Goal: Task Accomplishment & Management: Complete application form

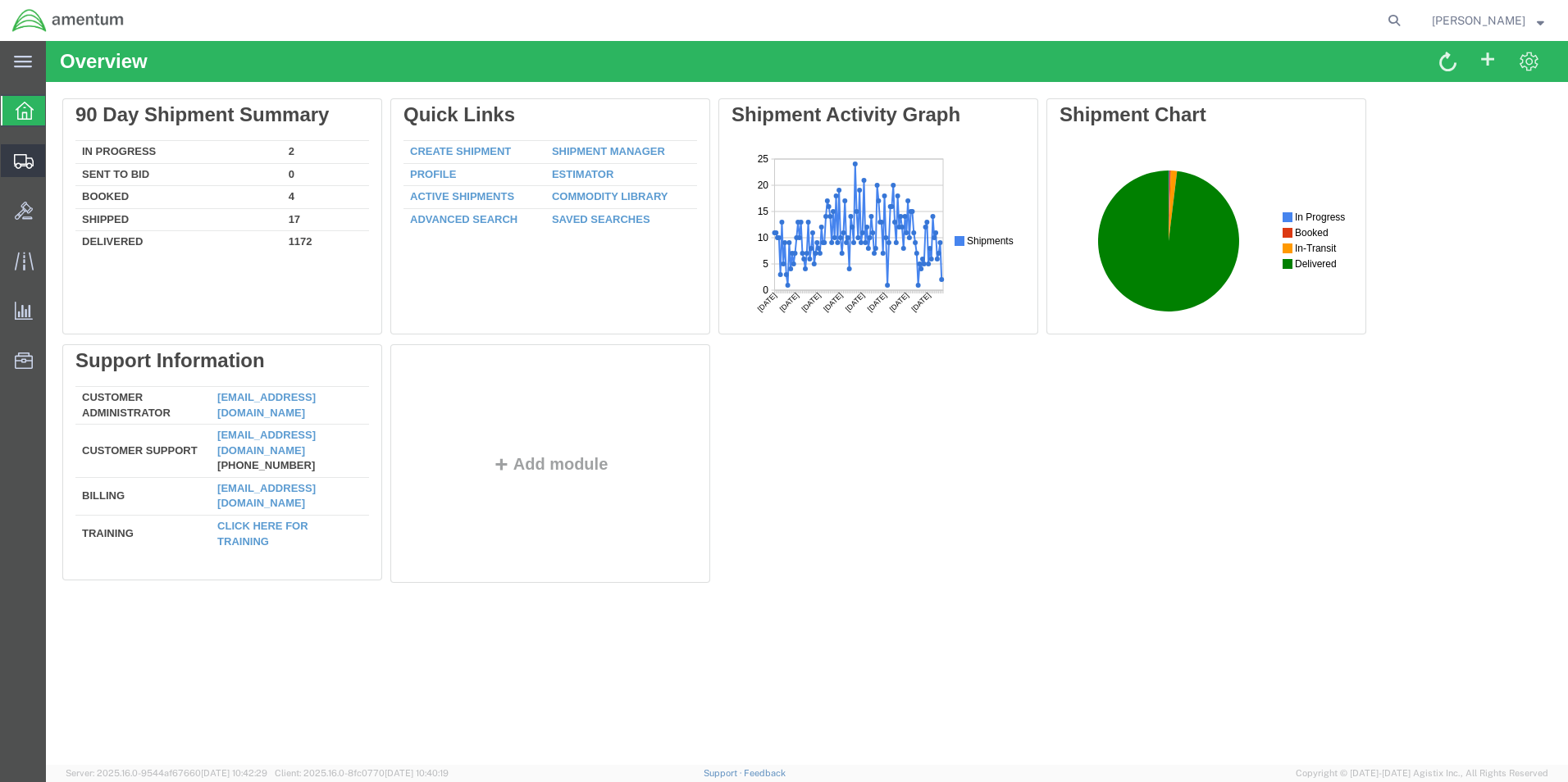
click at [0, 0] on span "Create Shipment" at bounding box center [0, 0] width 0 height 0
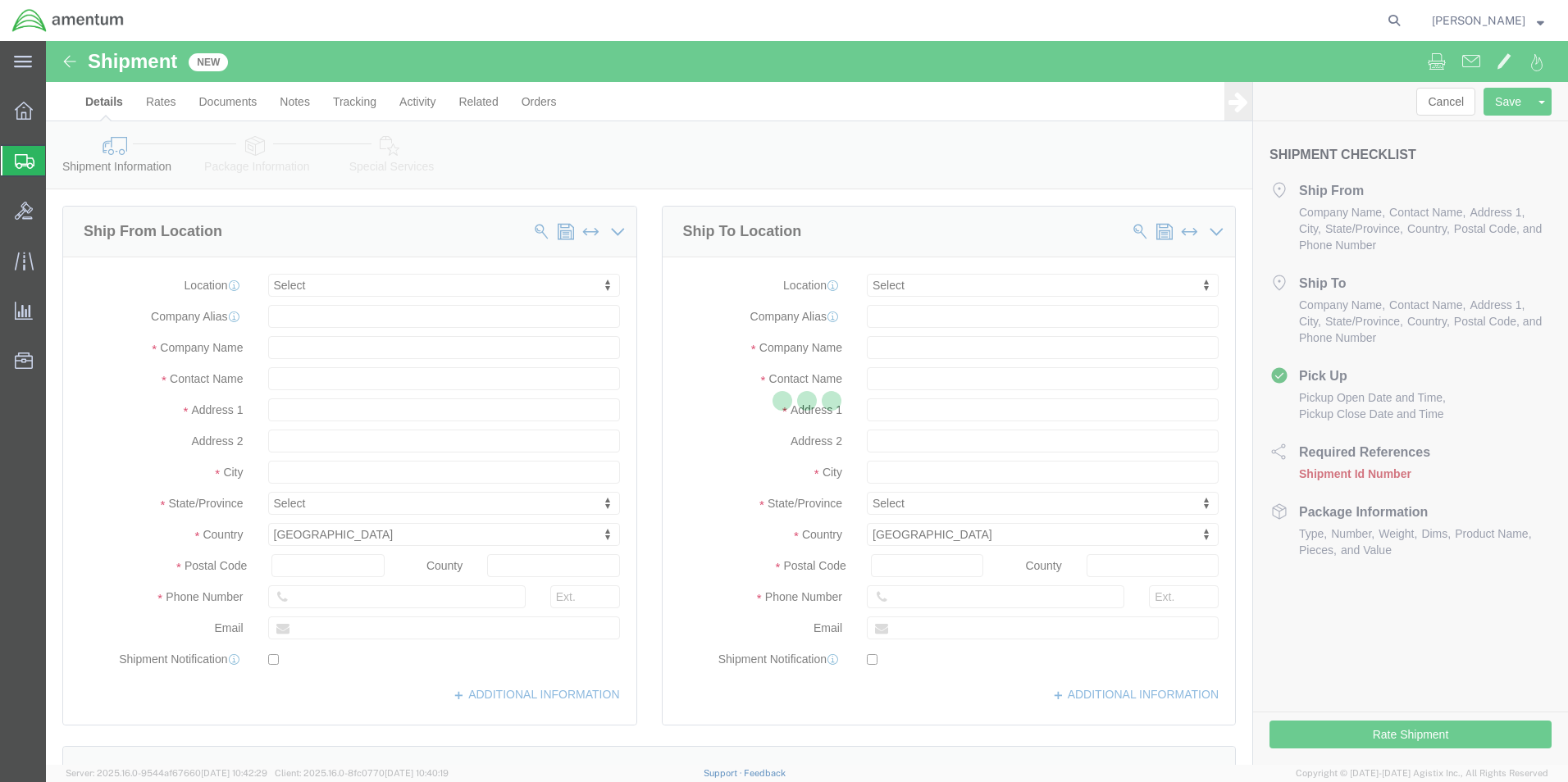
select select
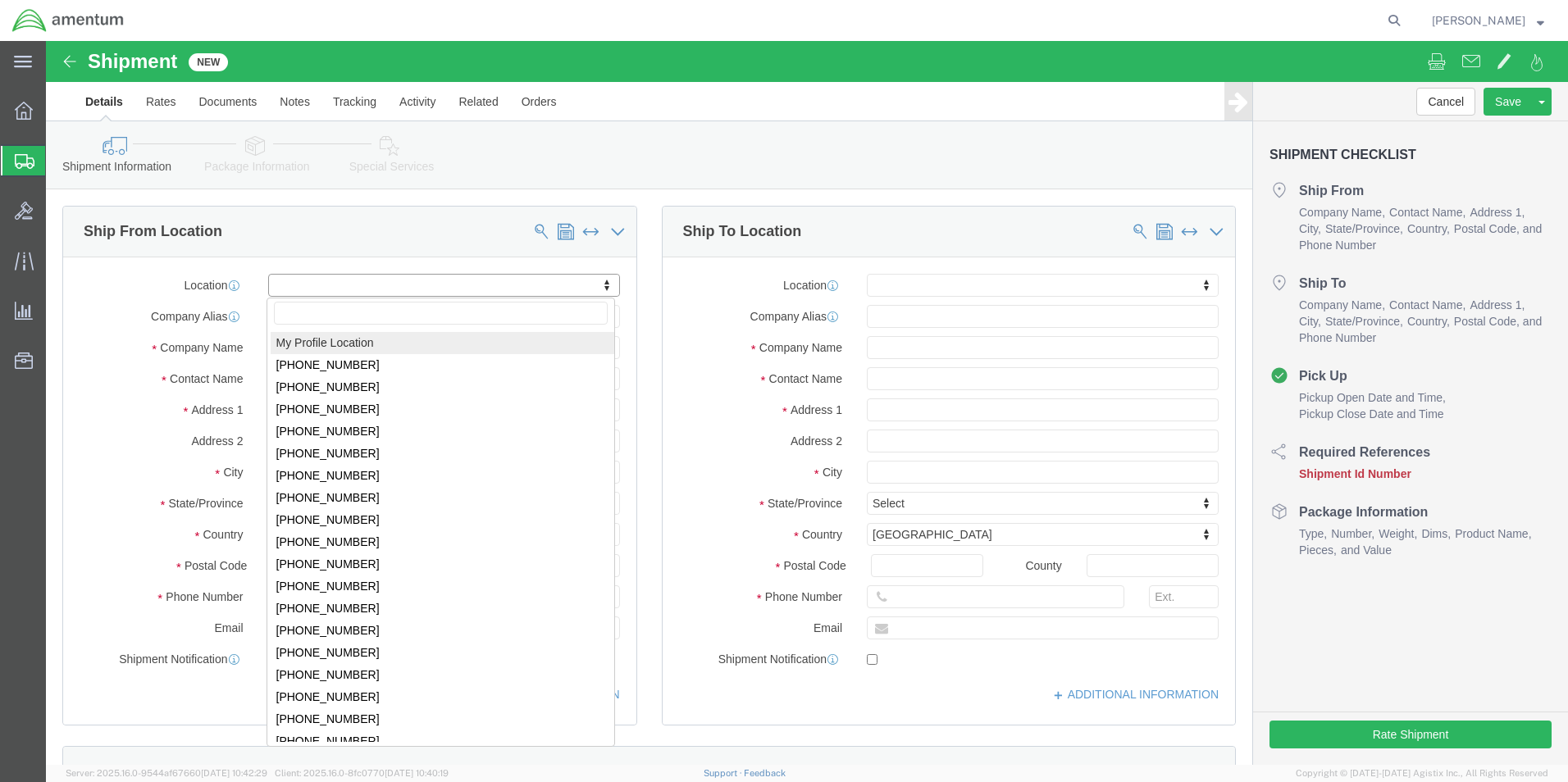
select select "MYPROFILE"
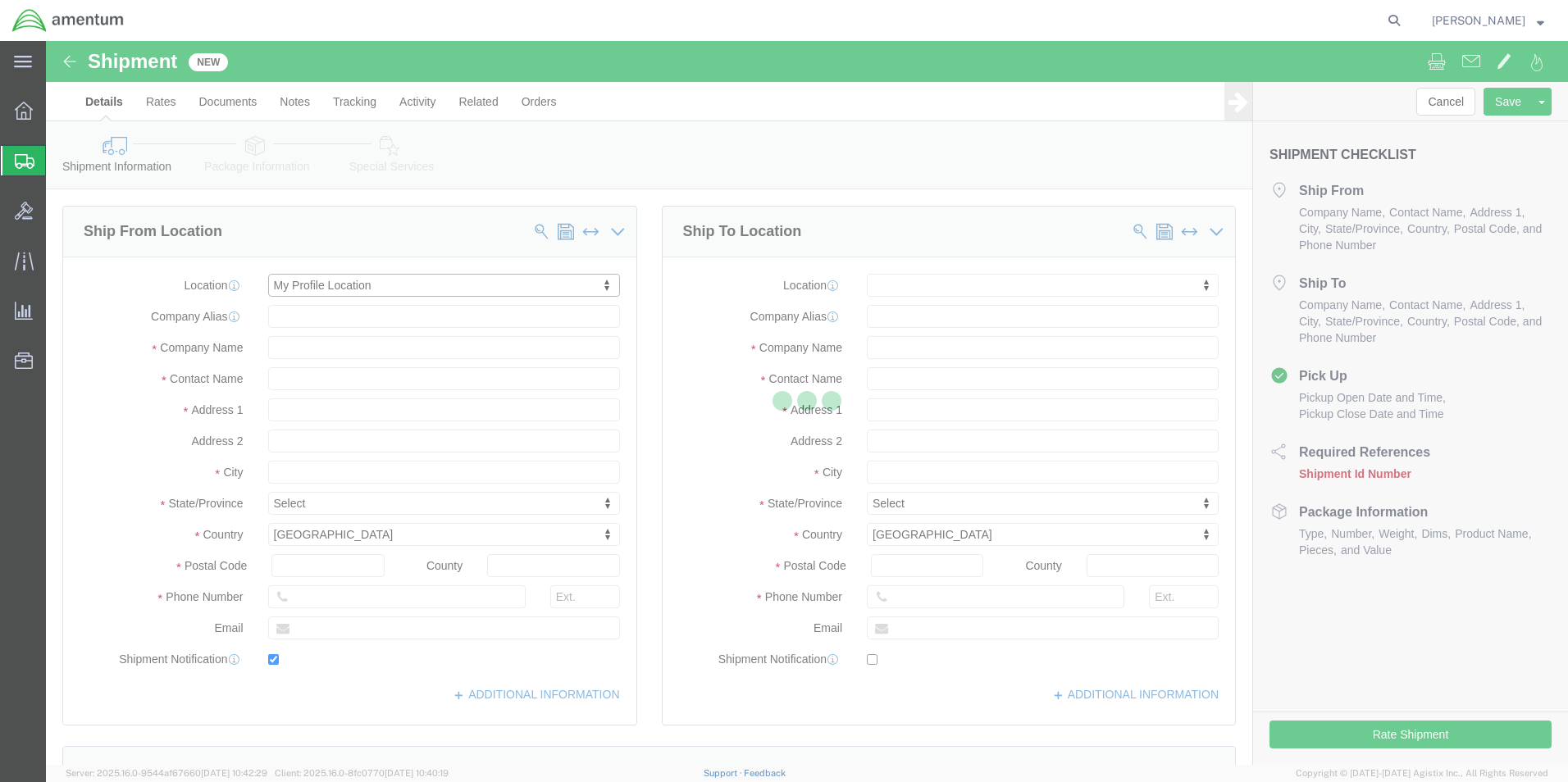
type input "[STREET_ADDRESS][PERSON_NAME]"
type input "79925"
type input "[PHONE_NUMBER]"
type input "[PERSON_NAME][EMAIL_ADDRESS][DOMAIN_NAME]"
checkbox input "true"
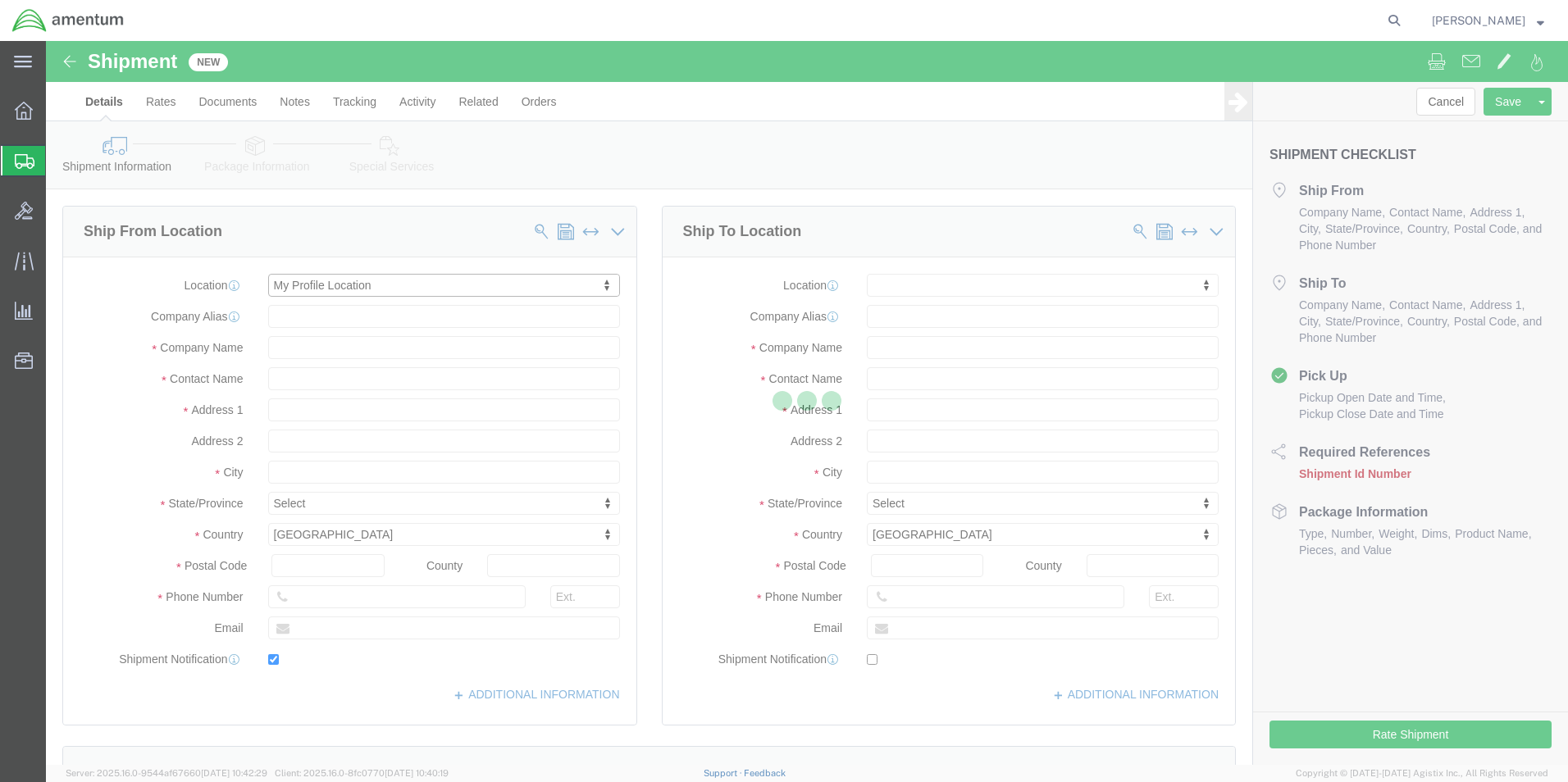
type input "Amentum Services, Inc."
type input "[PERSON_NAME]"
type input "[GEOGRAPHIC_DATA]"
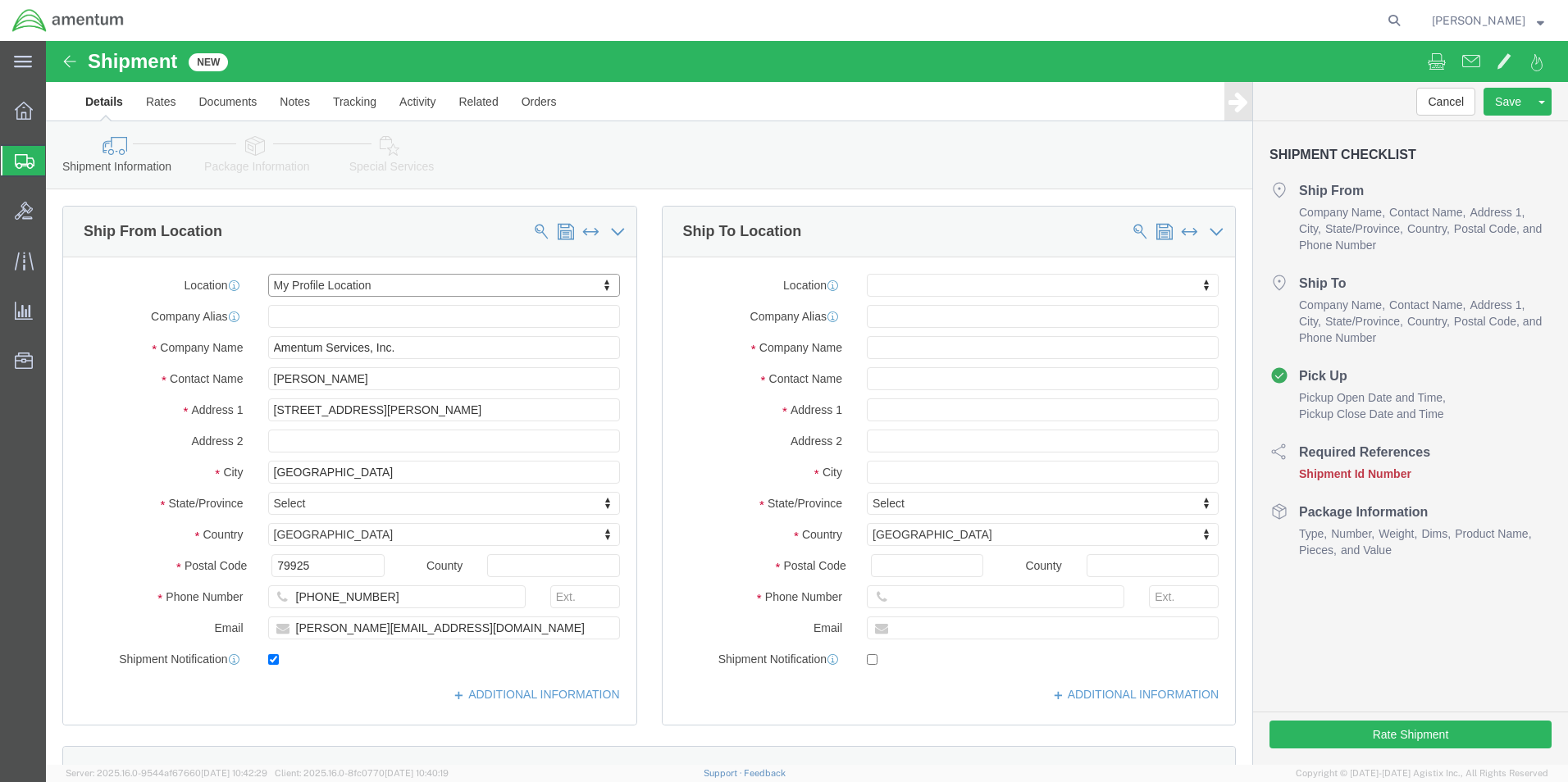
select select "[GEOGRAPHIC_DATA]"
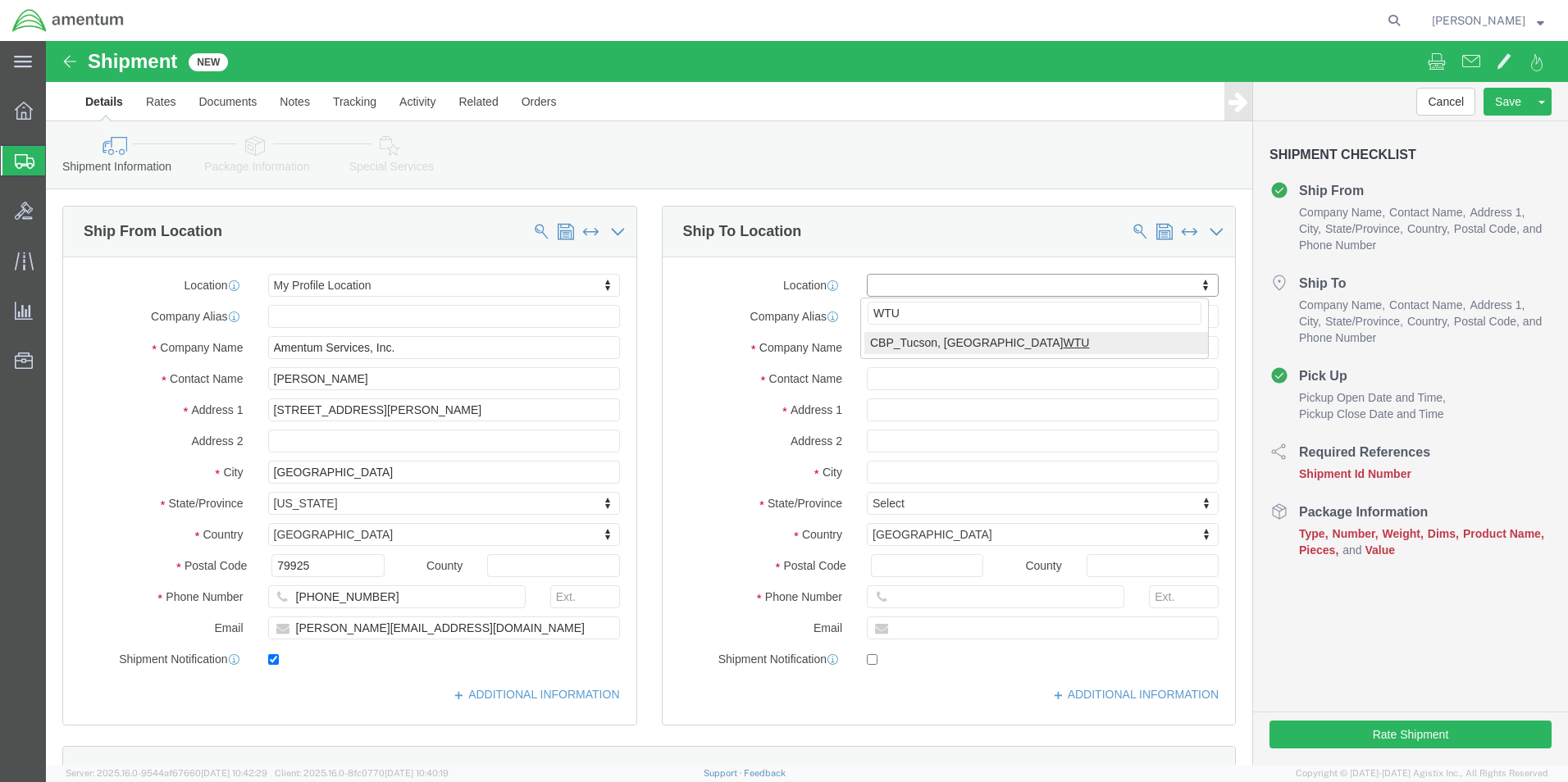
type input "WTU"
select select "49949"
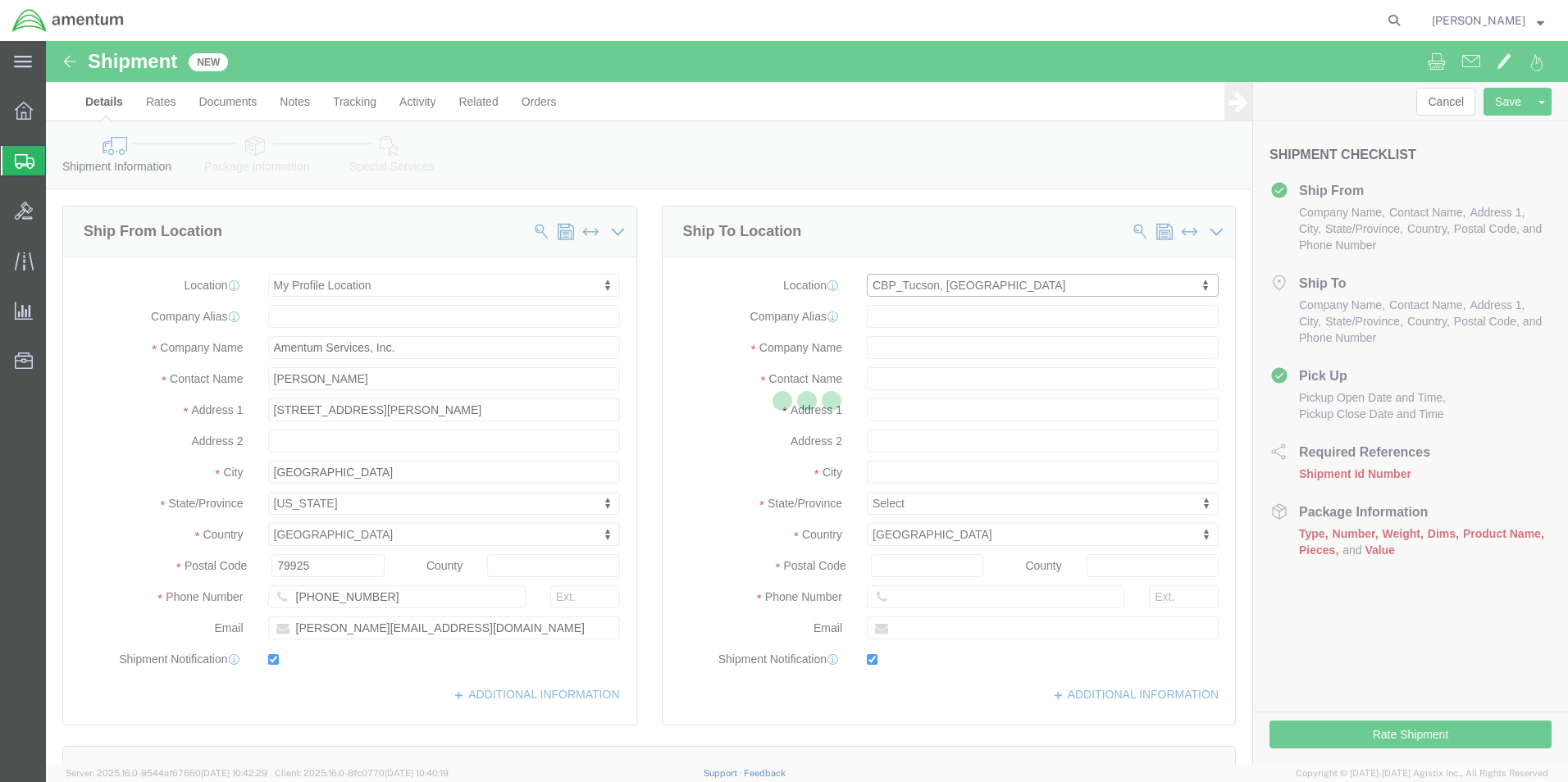
type input "[STREET_ADDRESS]"
type input "[PERSON_NAME] [GEOGRAPHIC_DATA]"
type input "85707"
type input "[PHONE_NUMBER]"
type input "[PERSON_NAME][EMAIL_ADDRESS][PERSON_NAME][DOMAIN_NAME]"
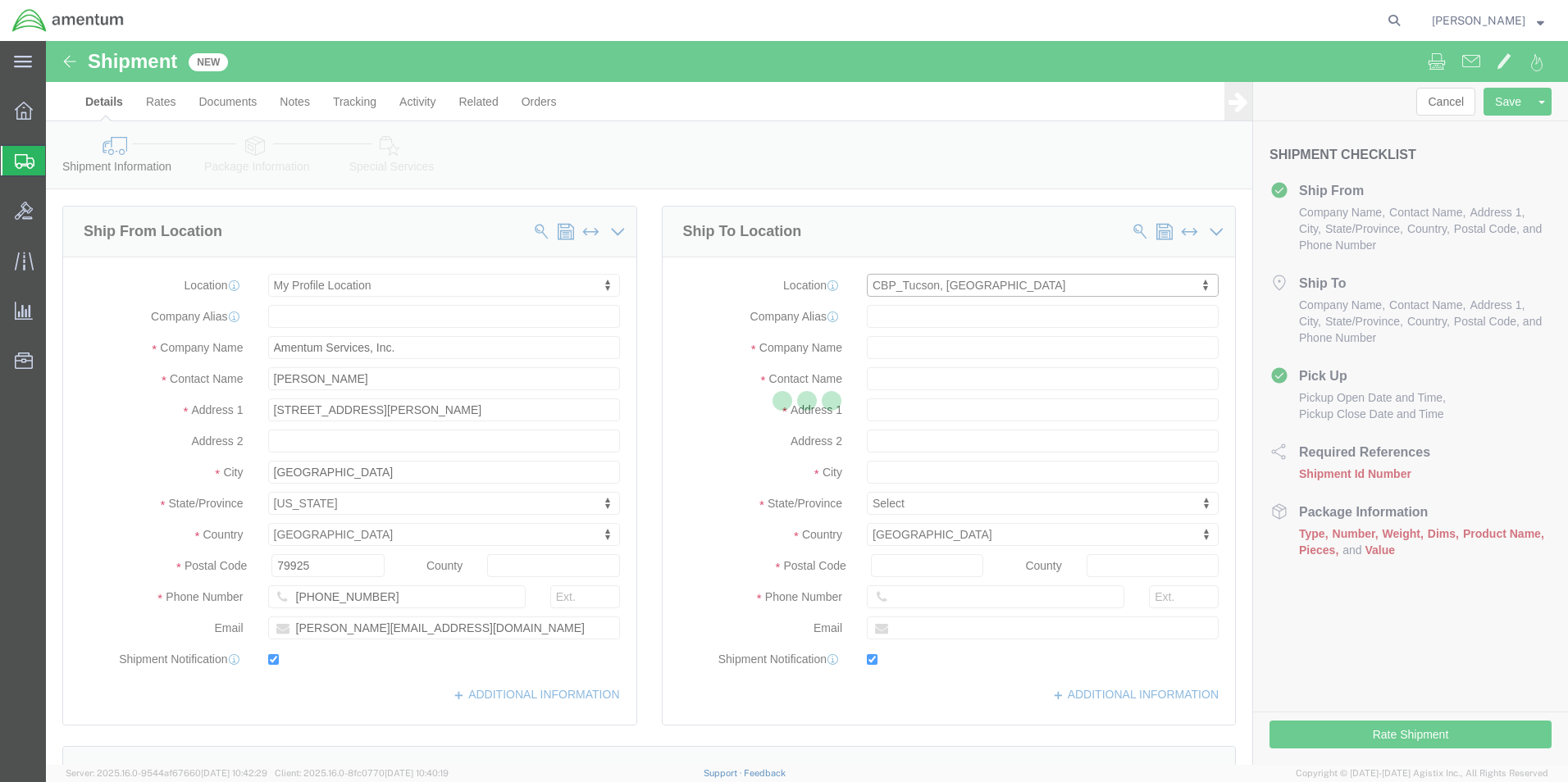
checkbox input "true"
type input "Amentum Services, Inc"
type input "[PERSON_NAME]"
type input "DM AFB"
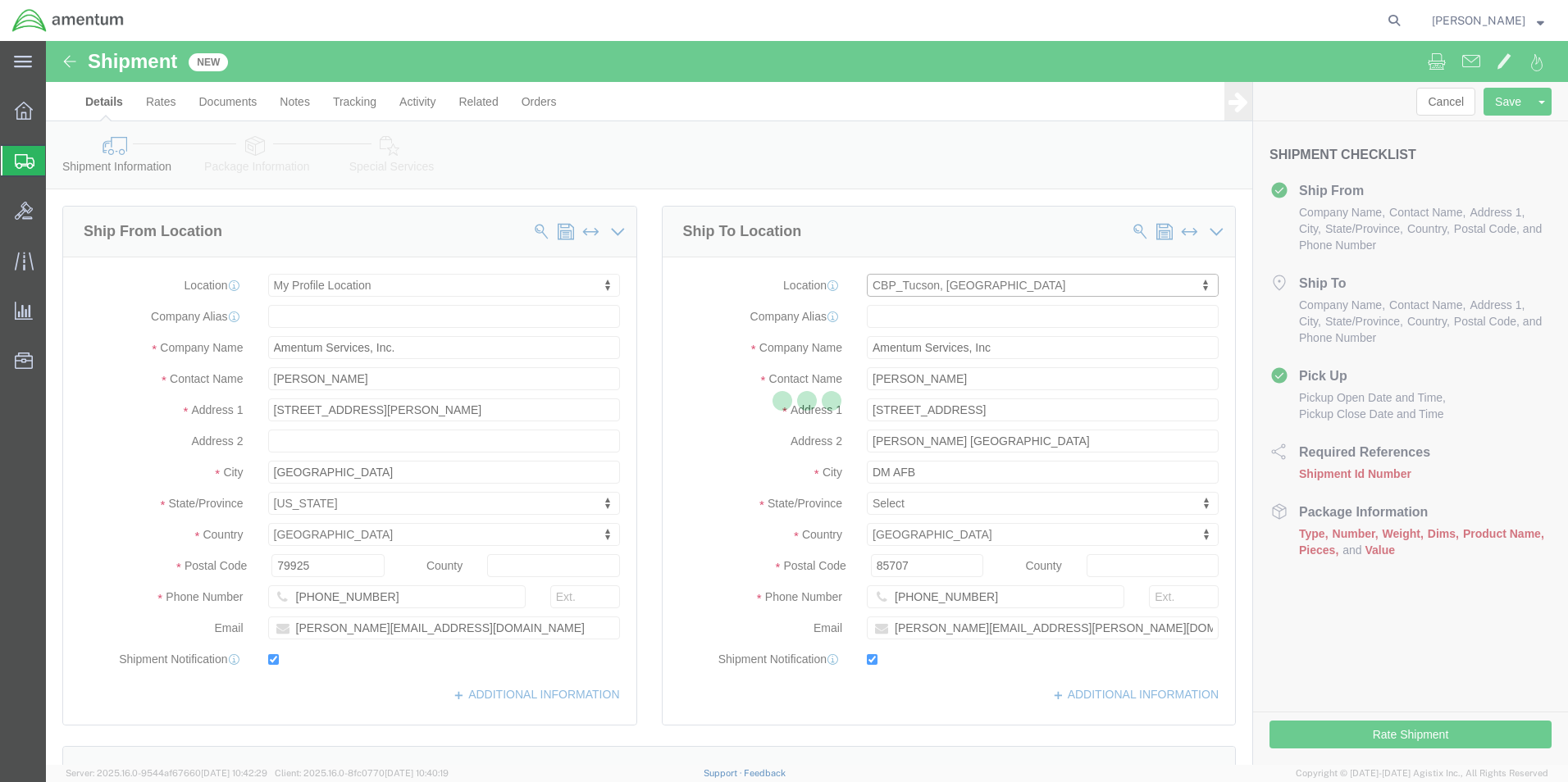
select select "AZ"
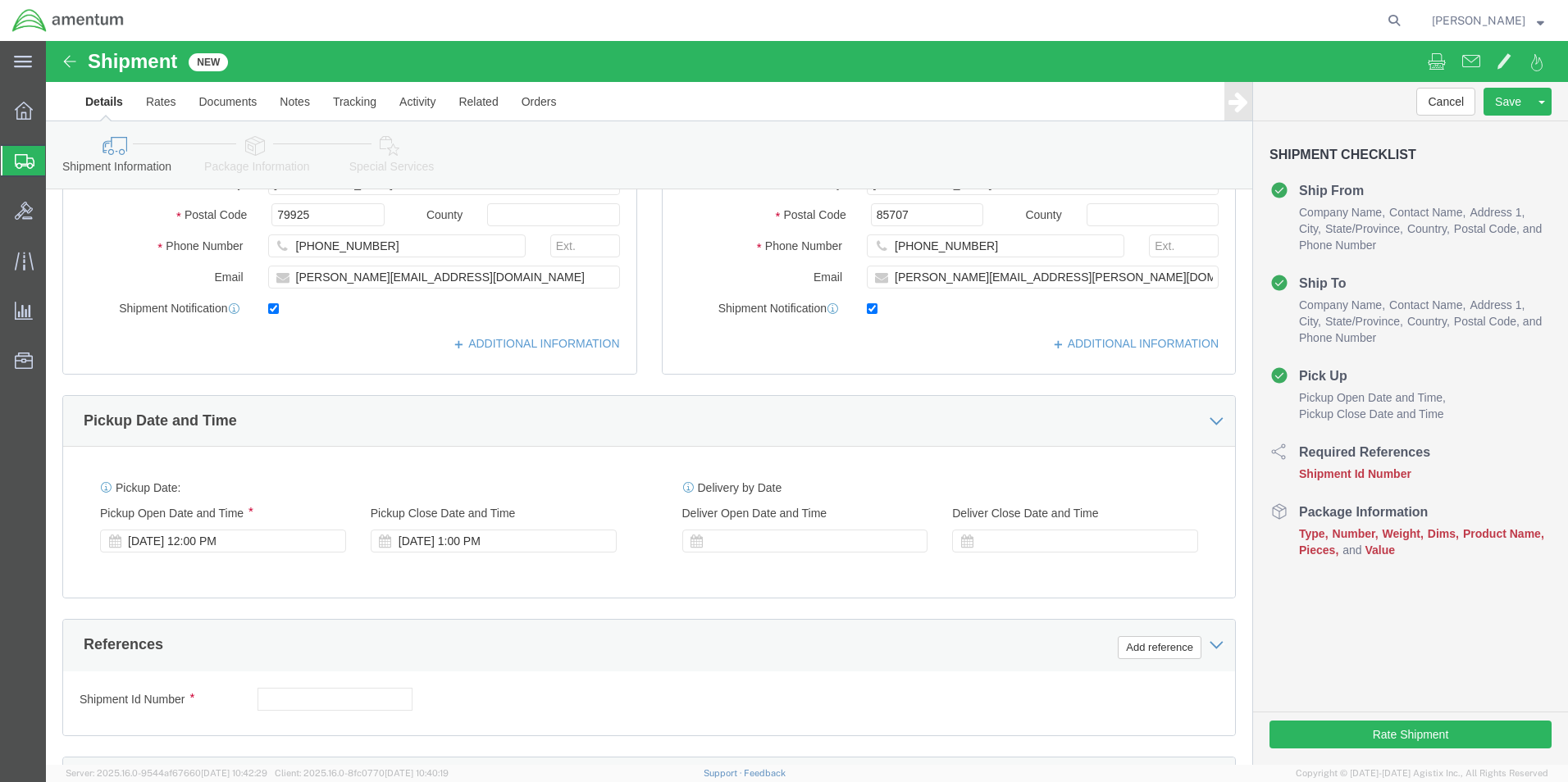
scroll to position [492, 0]
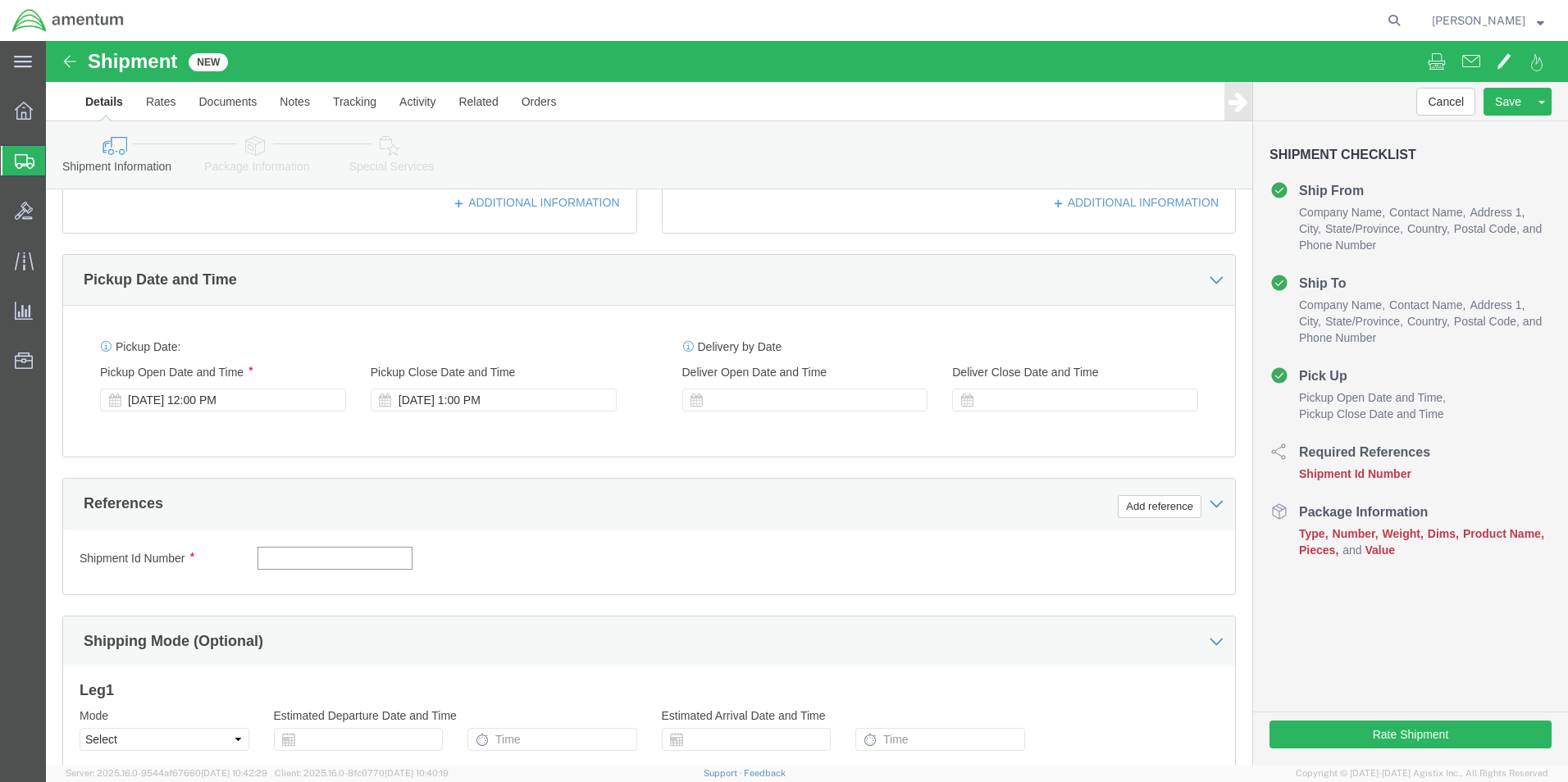
click input "text"
type input "81225"
click button "Add reference"
click select "Select Account Type Activity ID Airline Appointment Number ASN Batch Request # …"
select select "DEPT"
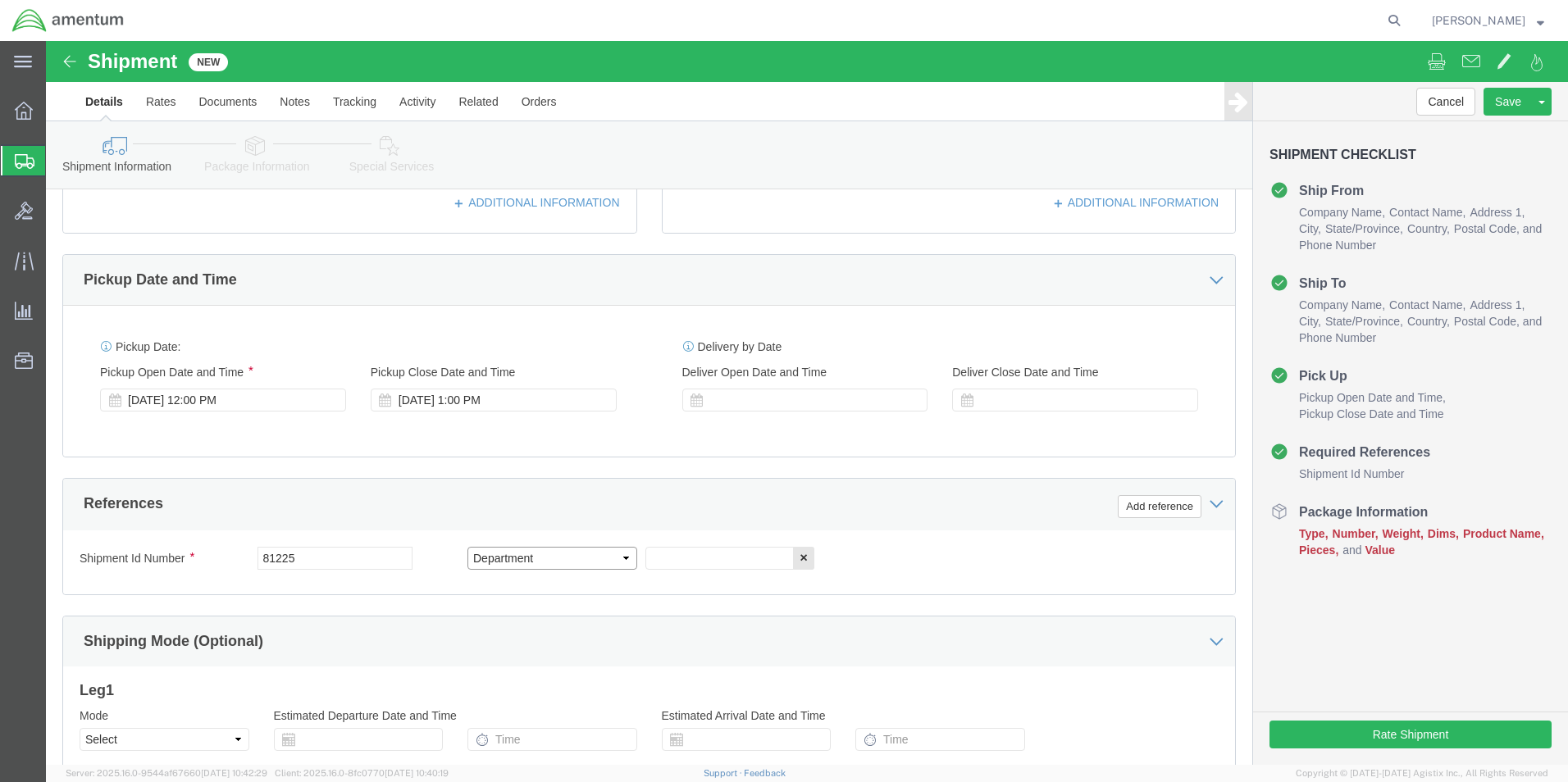
click select "Select Account Type Activity ID Airline Appointment Number ASN Batch Request # …"
type input "CBP"
click button "Add reference"
click select "Select Account Type Activity ID Airline Appointment Number ASN Batch Request # …"
select select "CUSTREF"
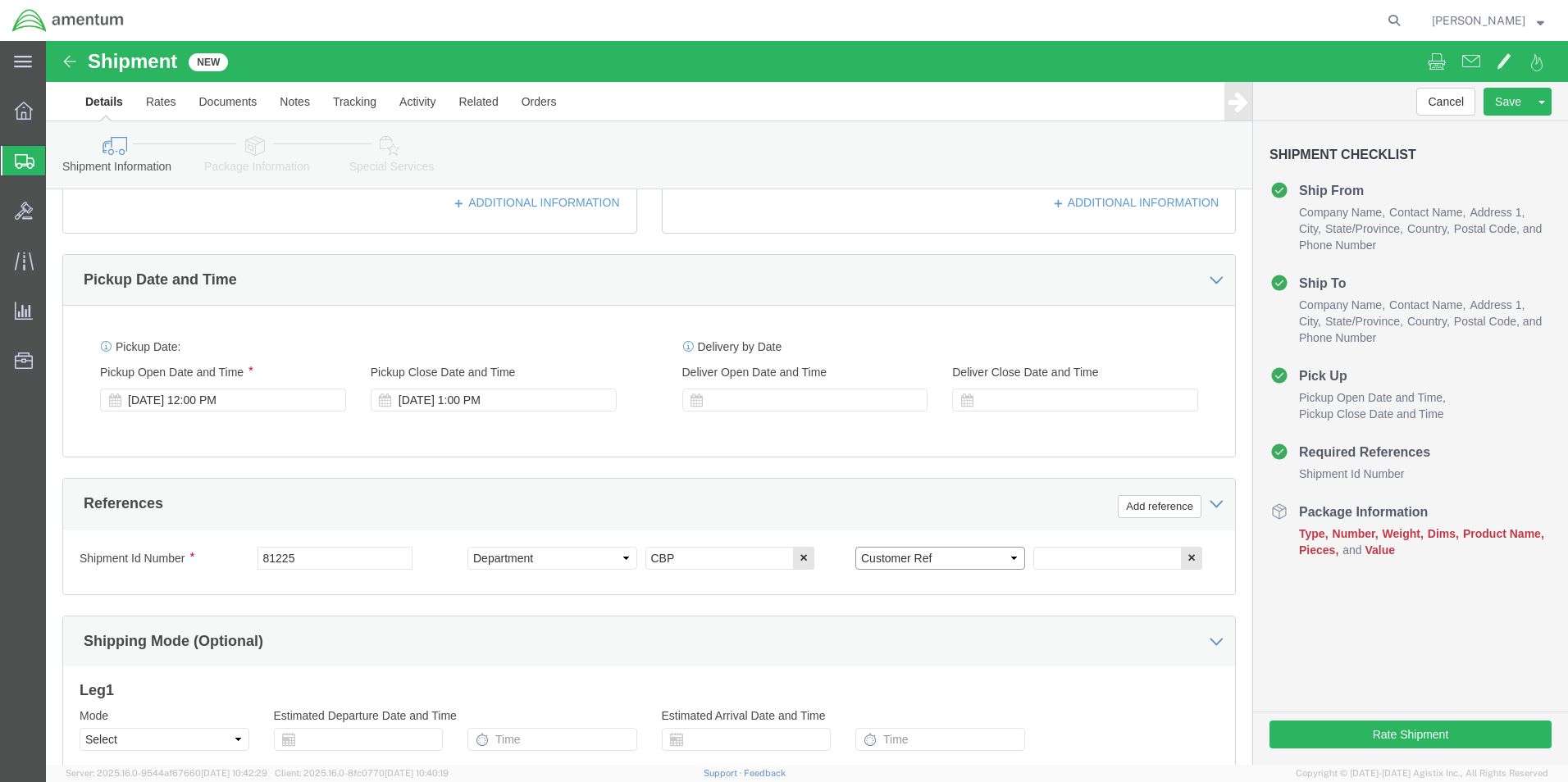
click select "Select Account Type Activity ID Airline Appointment Number ASN Batch Request # …"
drag, startPoint x: 1025, startPoint y: 507, endPoint x: 1035, endPoint y: 509, distance: 10.2
click input "text"
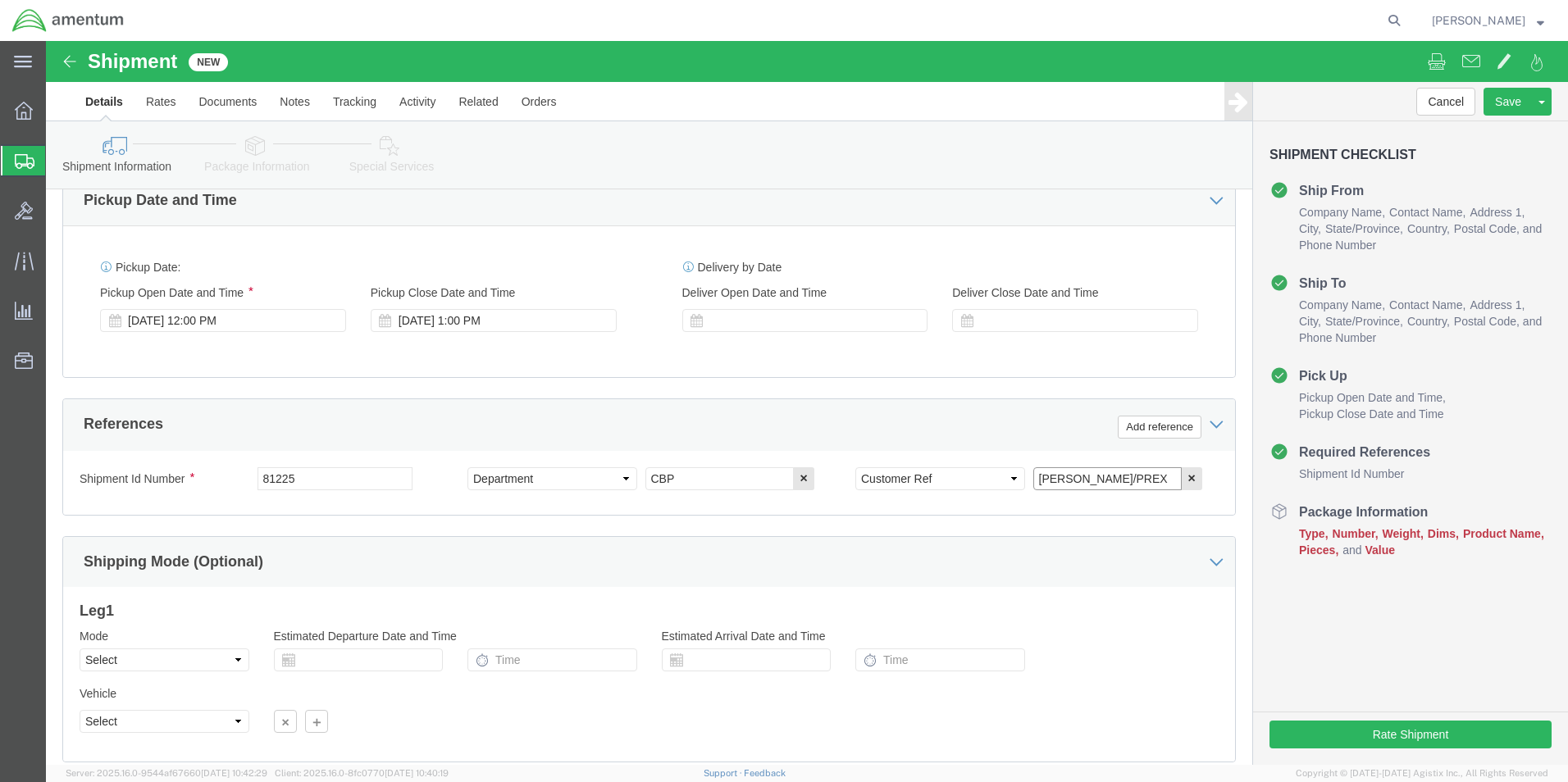
scroll to position [684, 0]
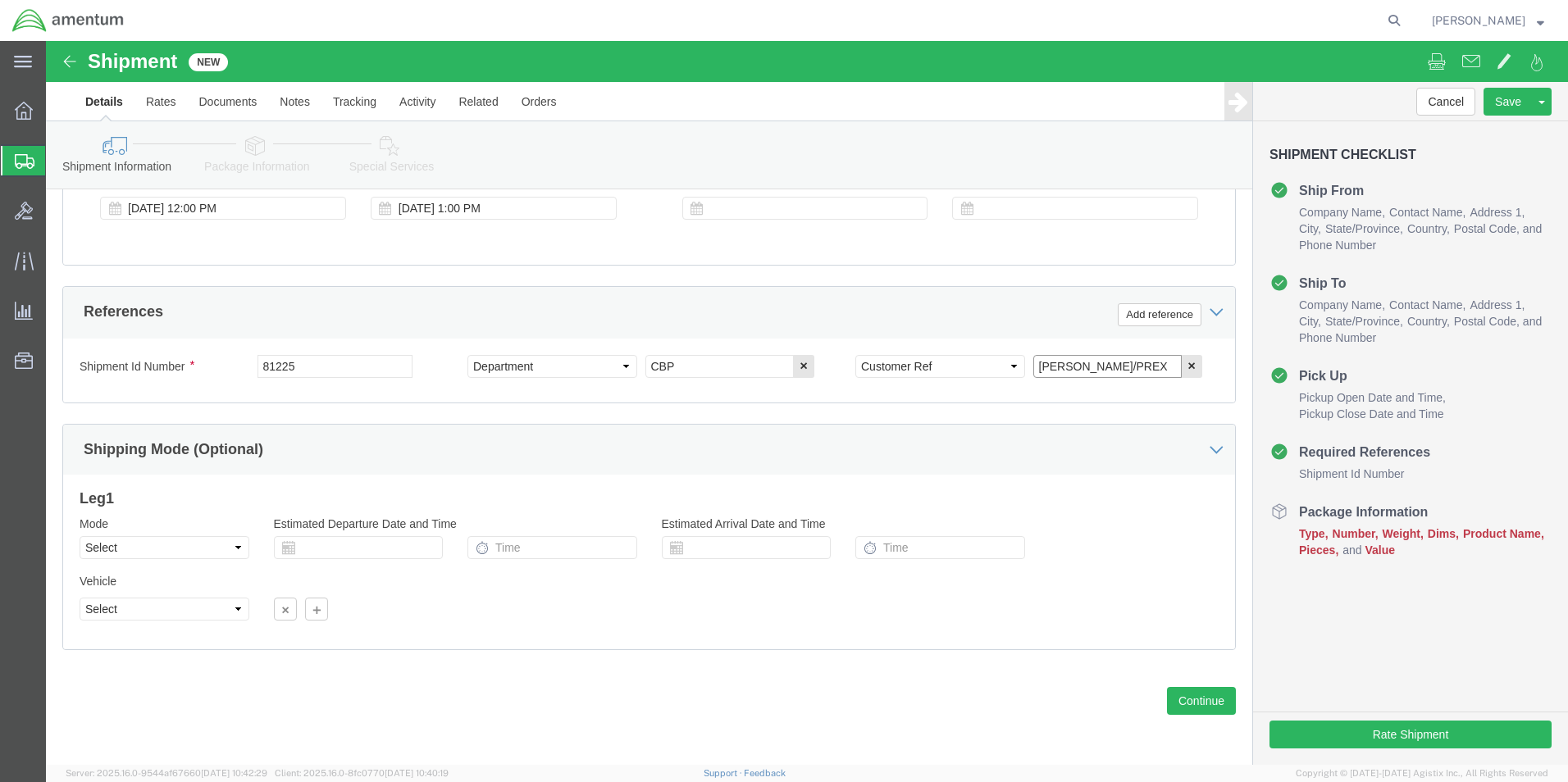
type input "[PERSON_NAME]/PREX"
click select "Select Air Less than Truckload Multi-Leg Ocean Freight Rail Small Parcel Truckl…"
select select "SMAL"
click select "Select Air Less than Truckload Multi-Leg Ocean Freight Rail Small Parcel Truckl…"
click button "Continue"
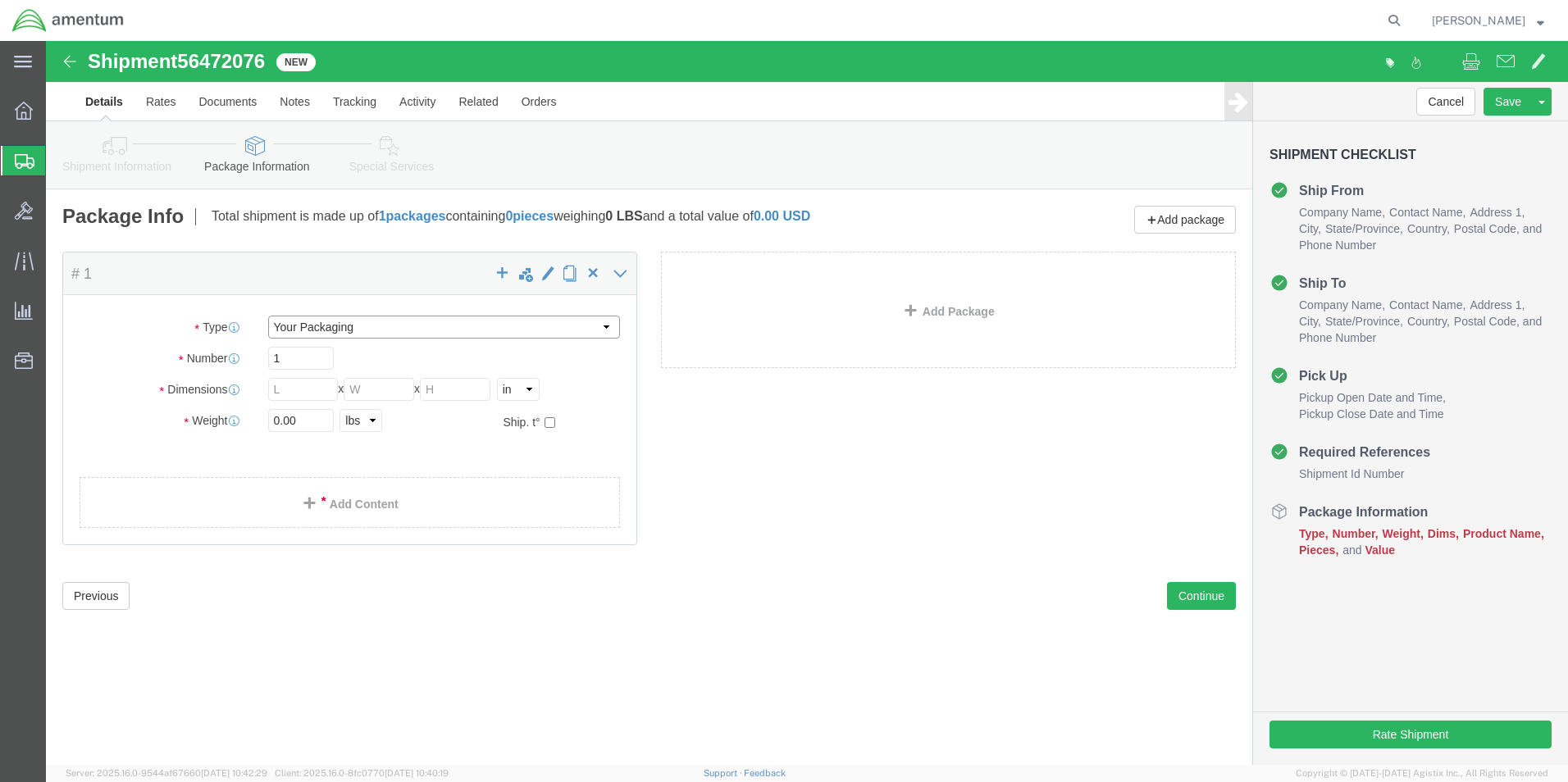
click select "Select Bale(s) Basket(s) Bolt(s) Bottle(s) Buckets Bulk Bundle(s) Can(s) Cardbo…"
select select "ENV"
click select "Select Bale(s) Basket(s) Bolt(s) Bottle(s) Buckets Bulk Bundle(s) Can(s) Cardbo…"
type input "9.50"
type input "12.50"
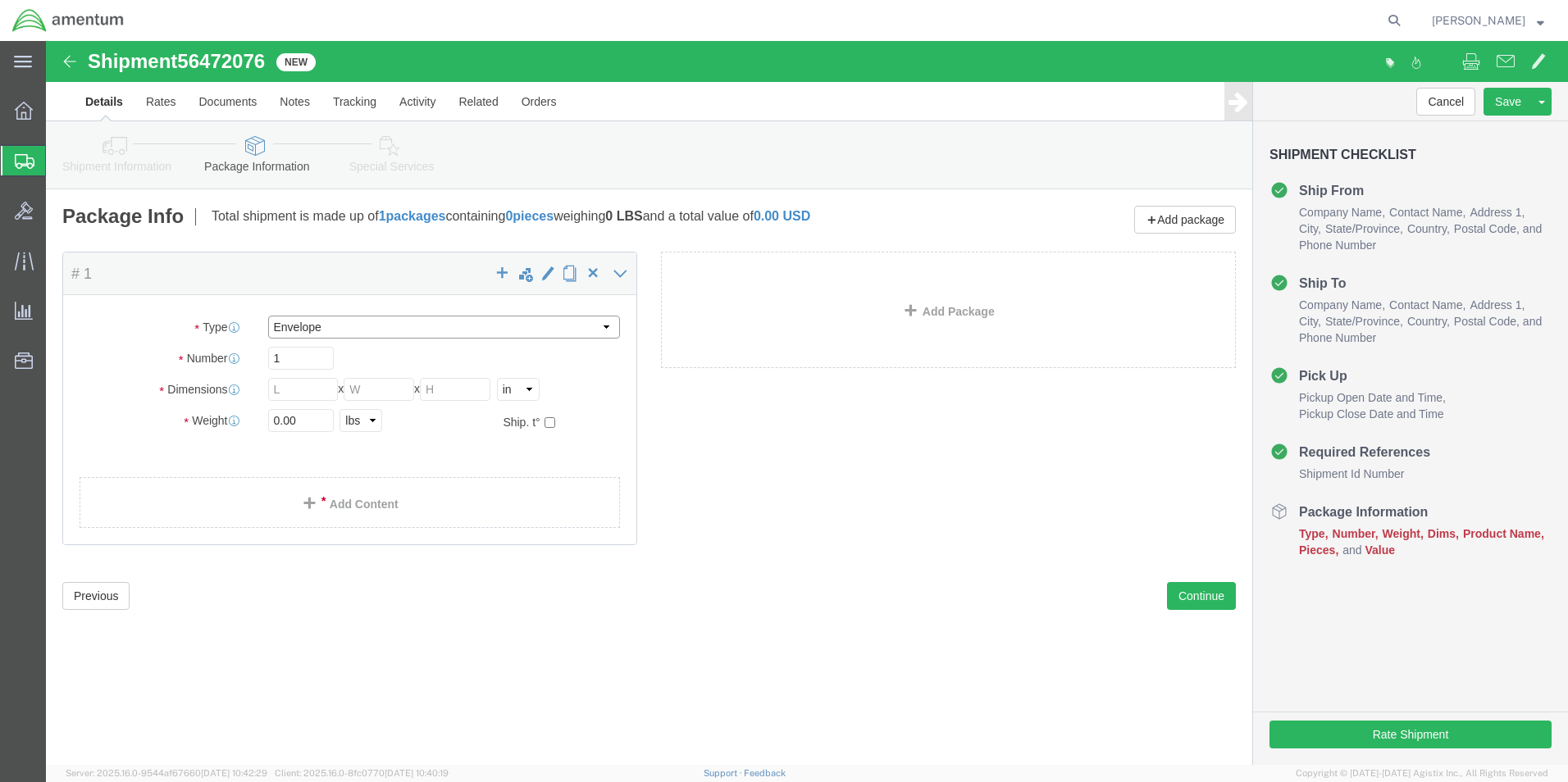
type input "0.25"
type input "1"
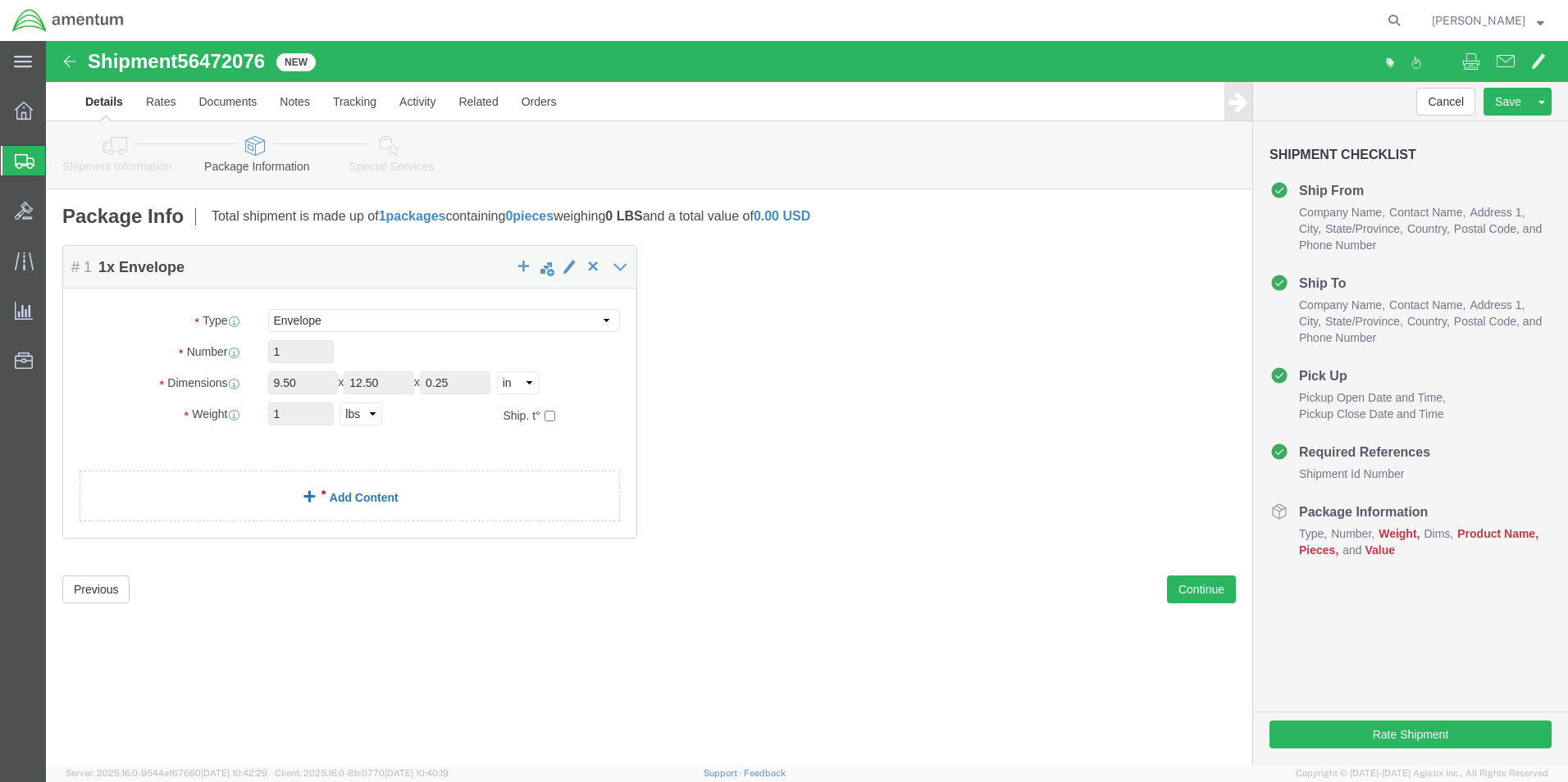
click link "Add Content"
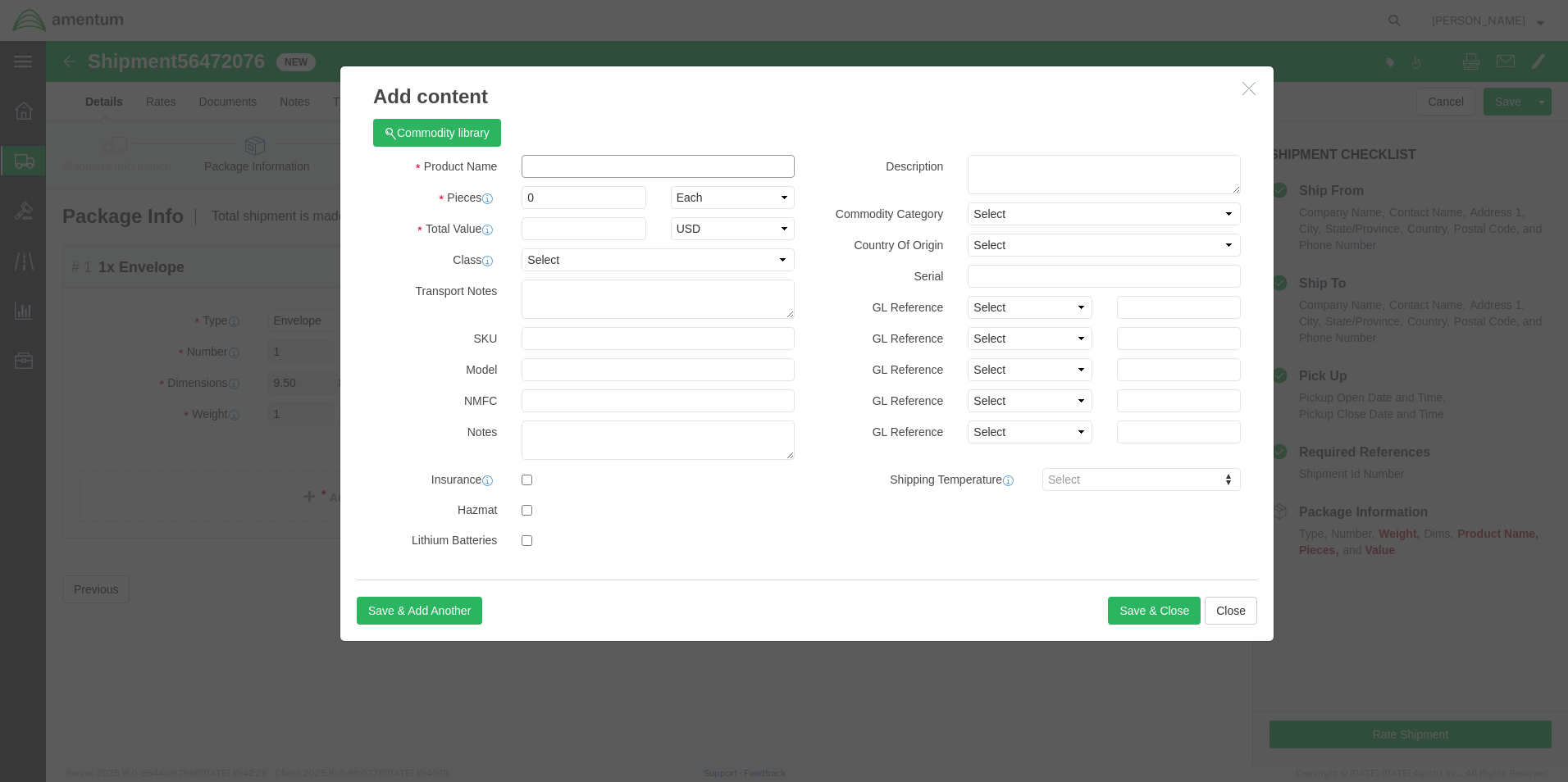
click input "text"
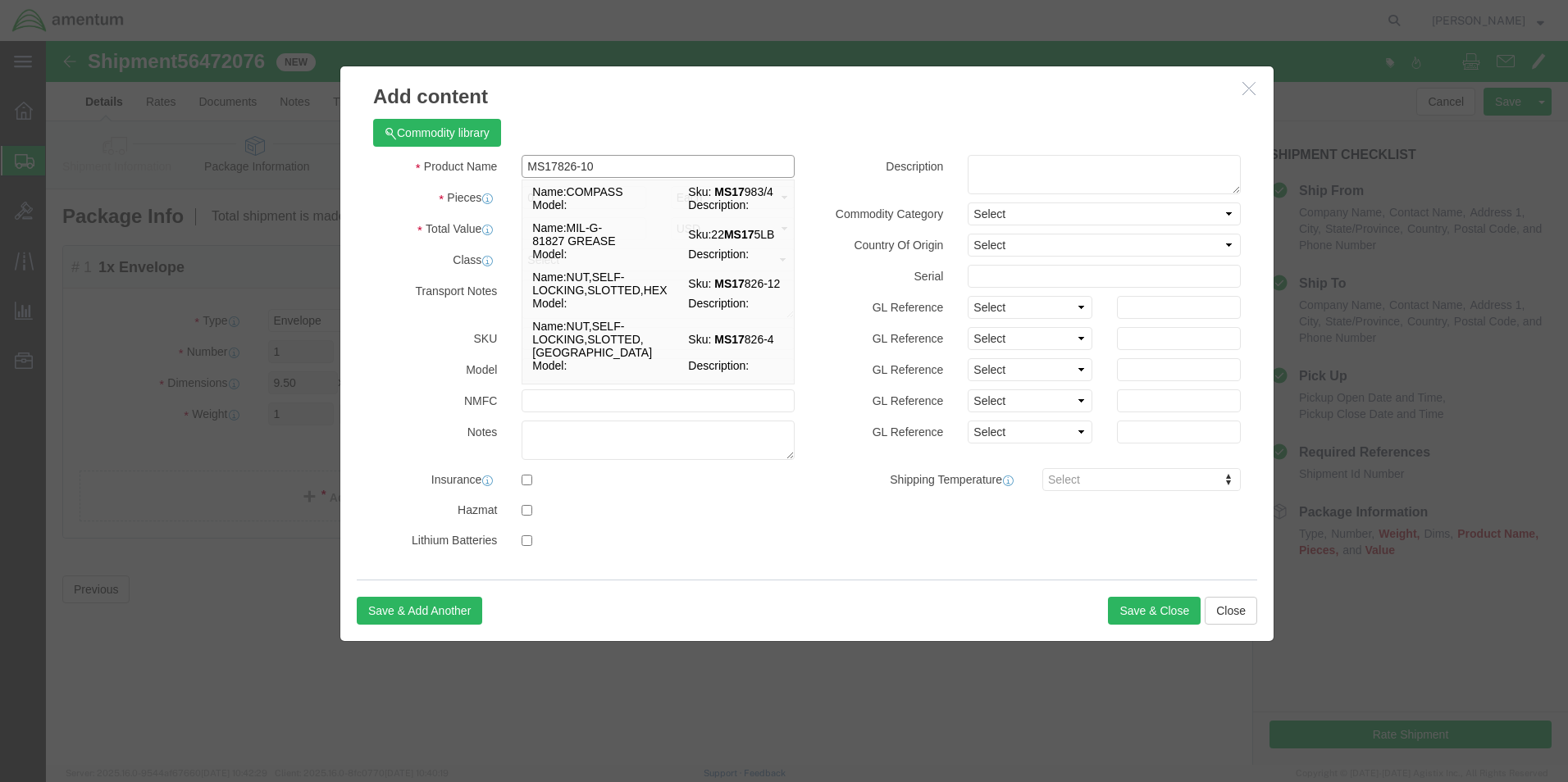
type input "MS17826-10"
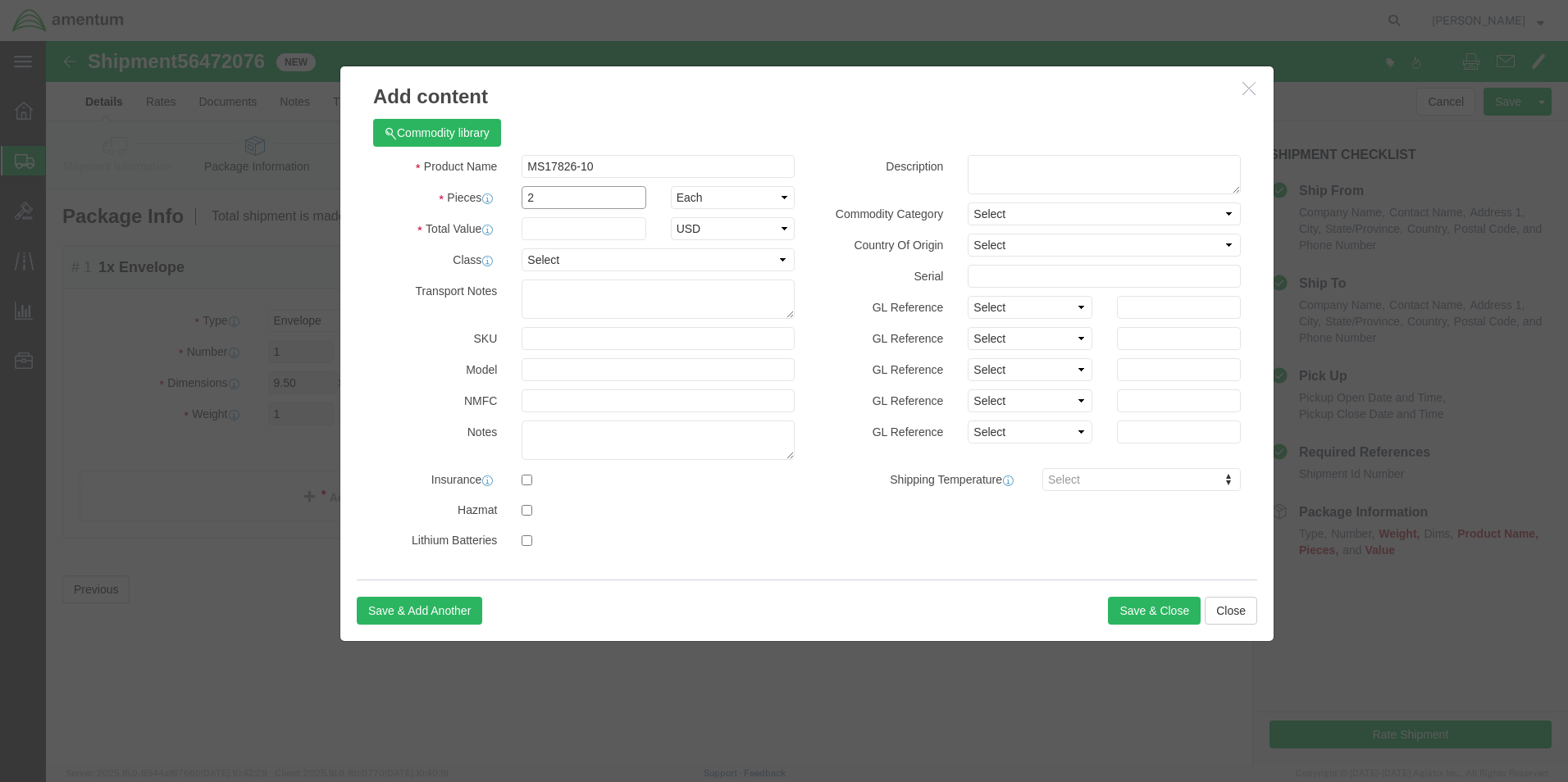
type input "2"
type input "20.00"
click button "Save & Close"
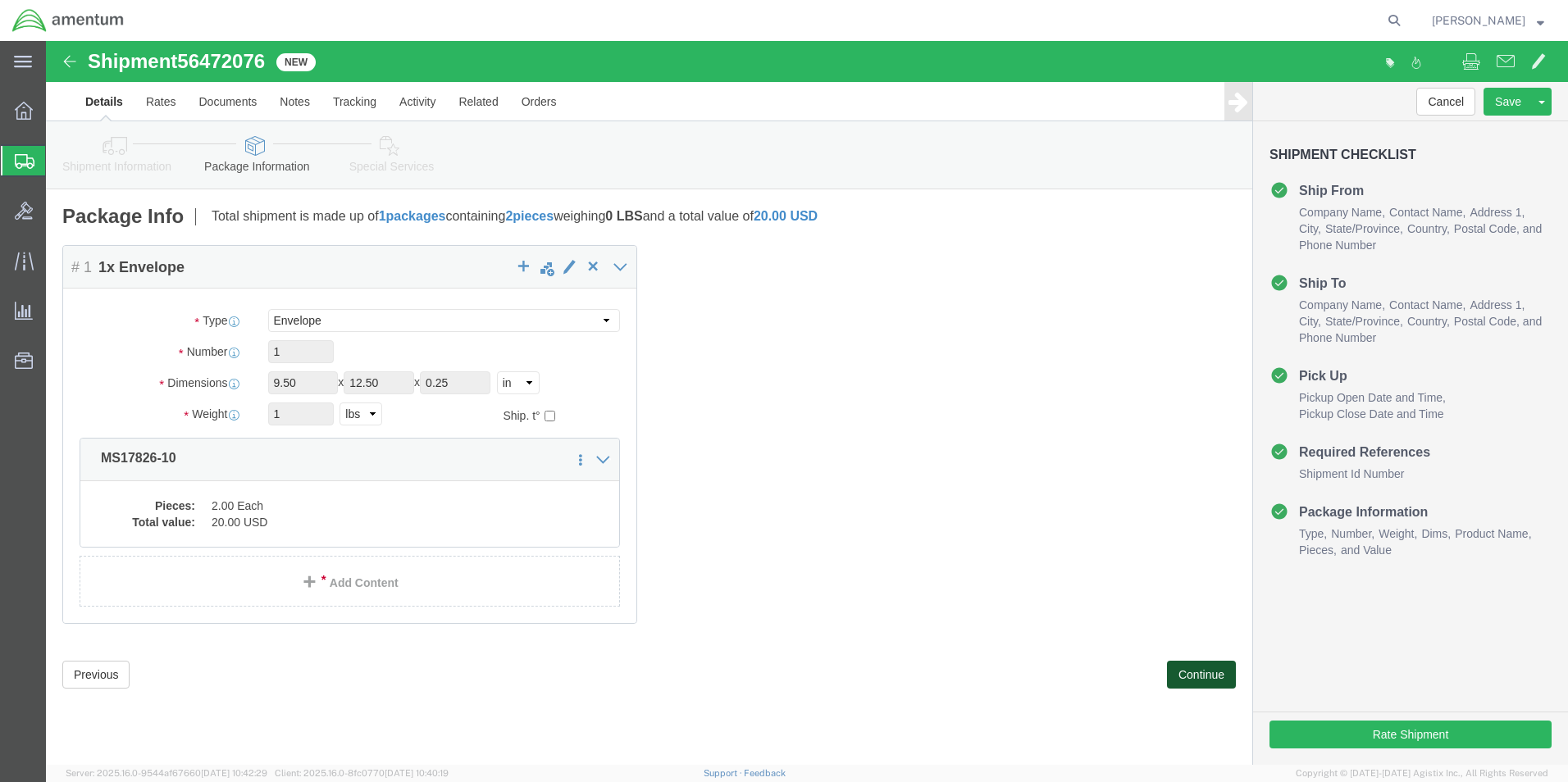
click button "Continue"
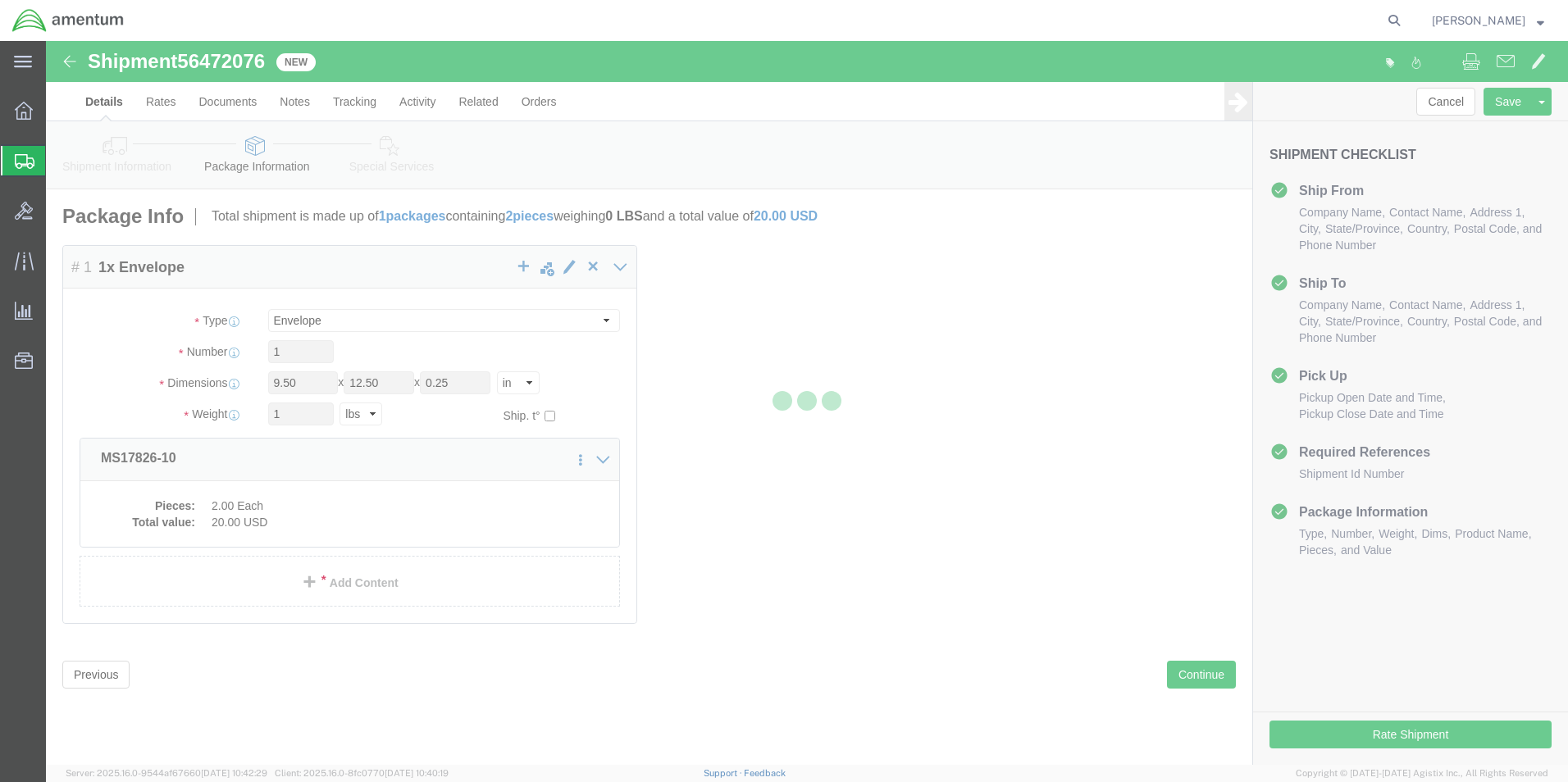
select select
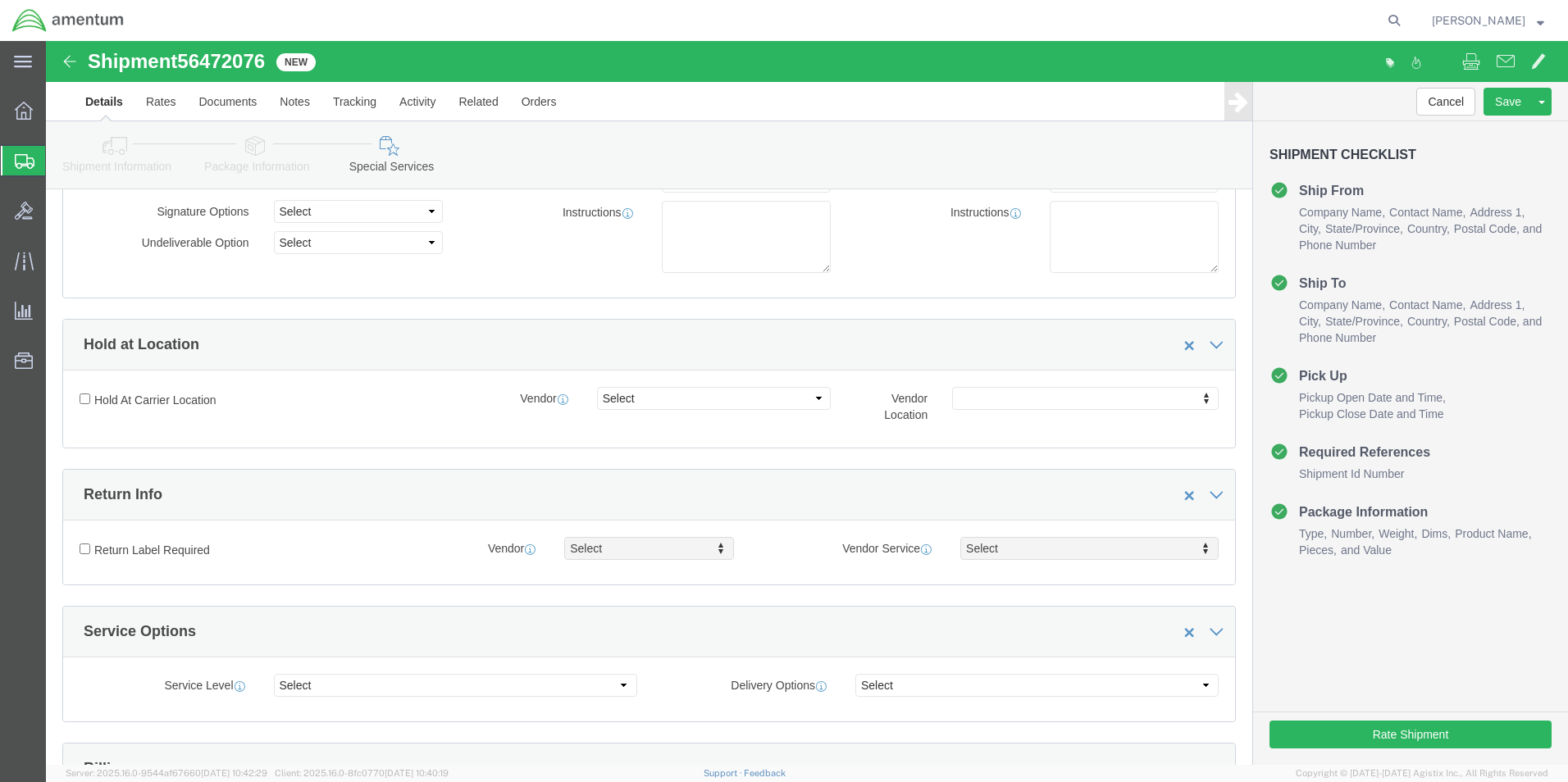
scroll to position [410, 0]
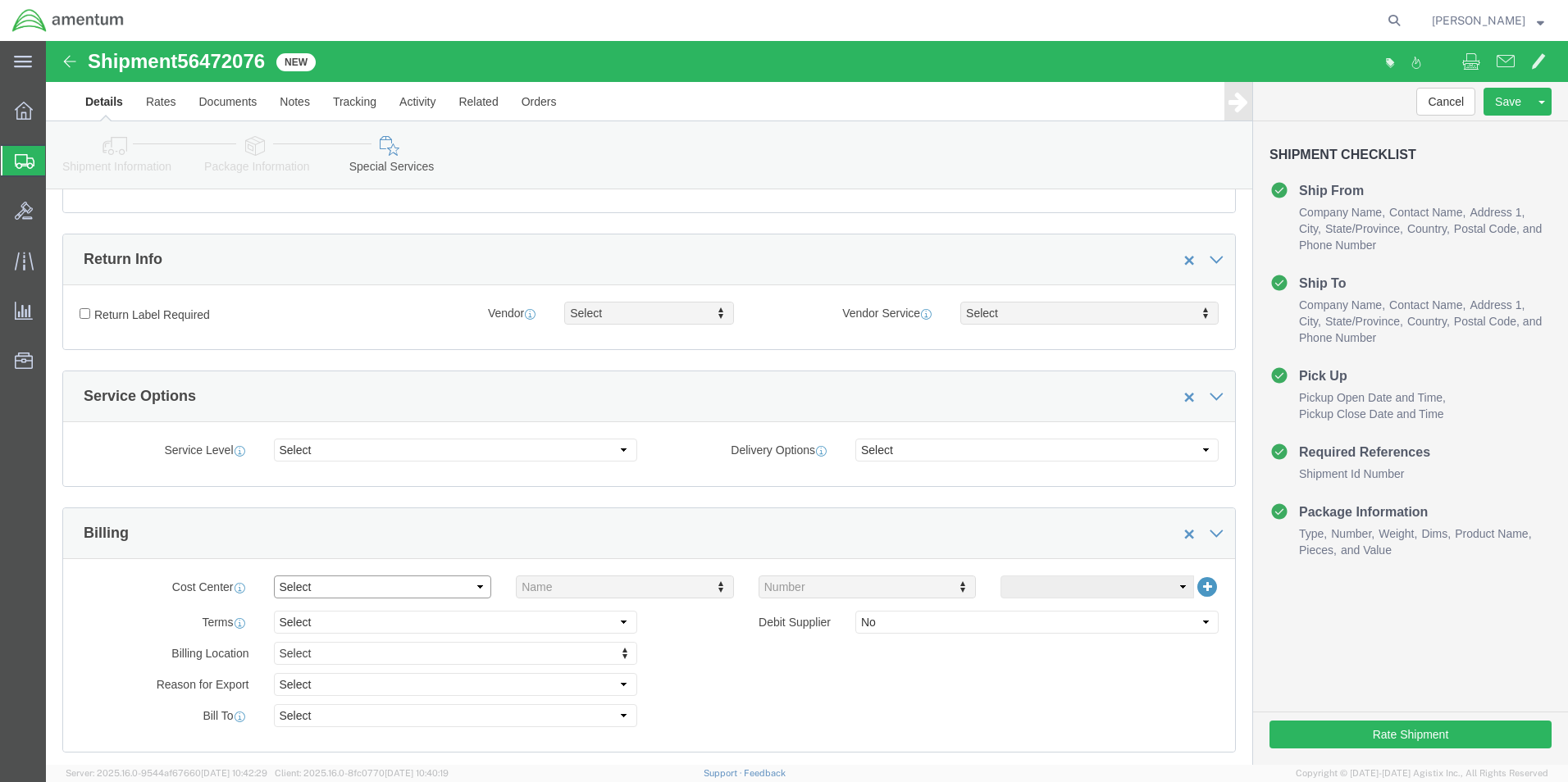
click select "Select Buyer Cost Center Department Operations Number Order Number Sales Person"
select select "COSTCENTER"
click select "Select Buyer Cost Center Department Operations Number Order Number Sales Person"
type input "6118.03.03.2219.000.ELP.0000"
click select "Select Recipient Account Sender/Shipper Third Party Account"
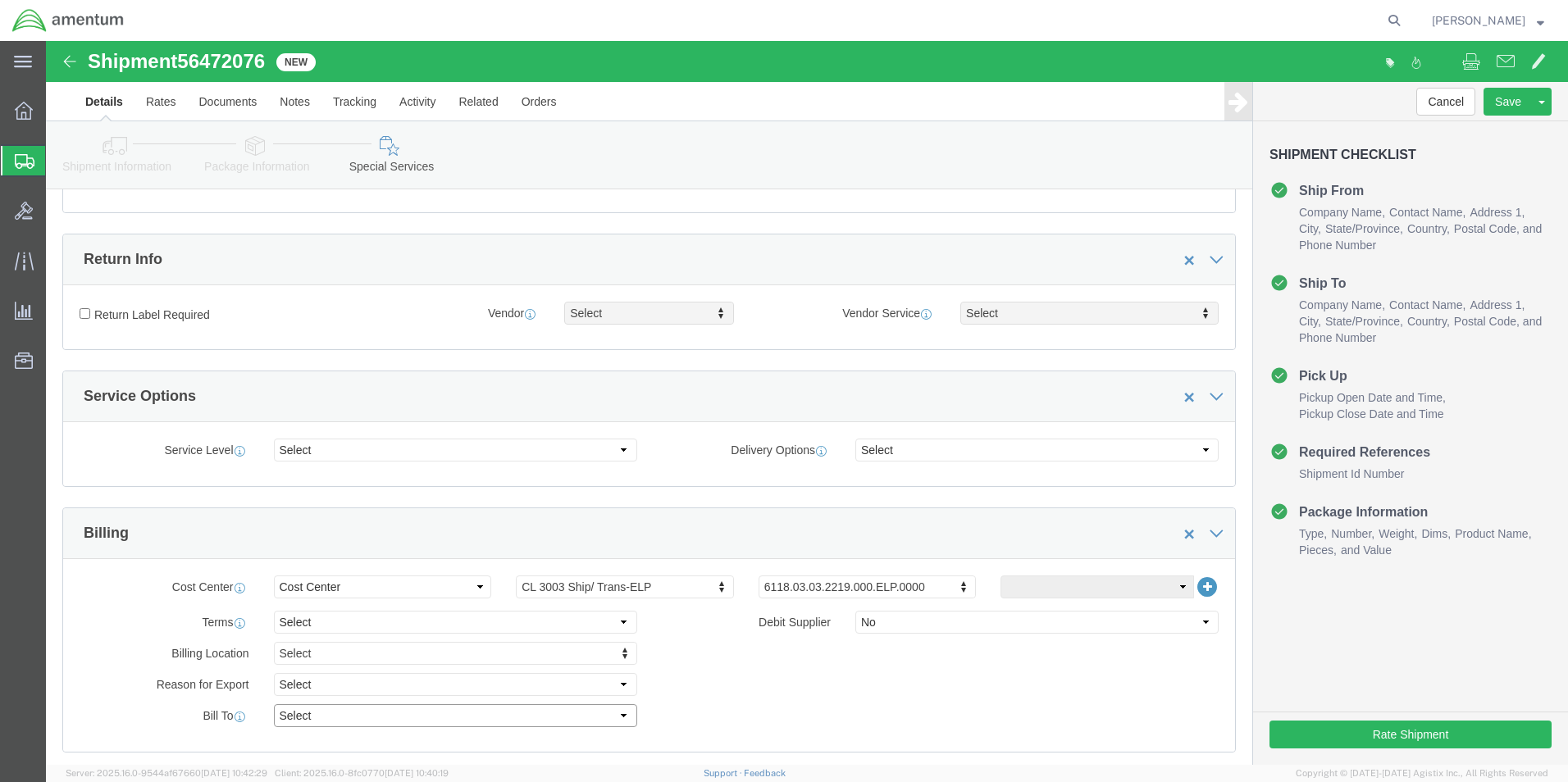
click select "Select Recipient Account Sender/Shipper Third Party Account"
select select "SHIP"
click select "Select Recipient Account Sender/Shipper Third Party Account"
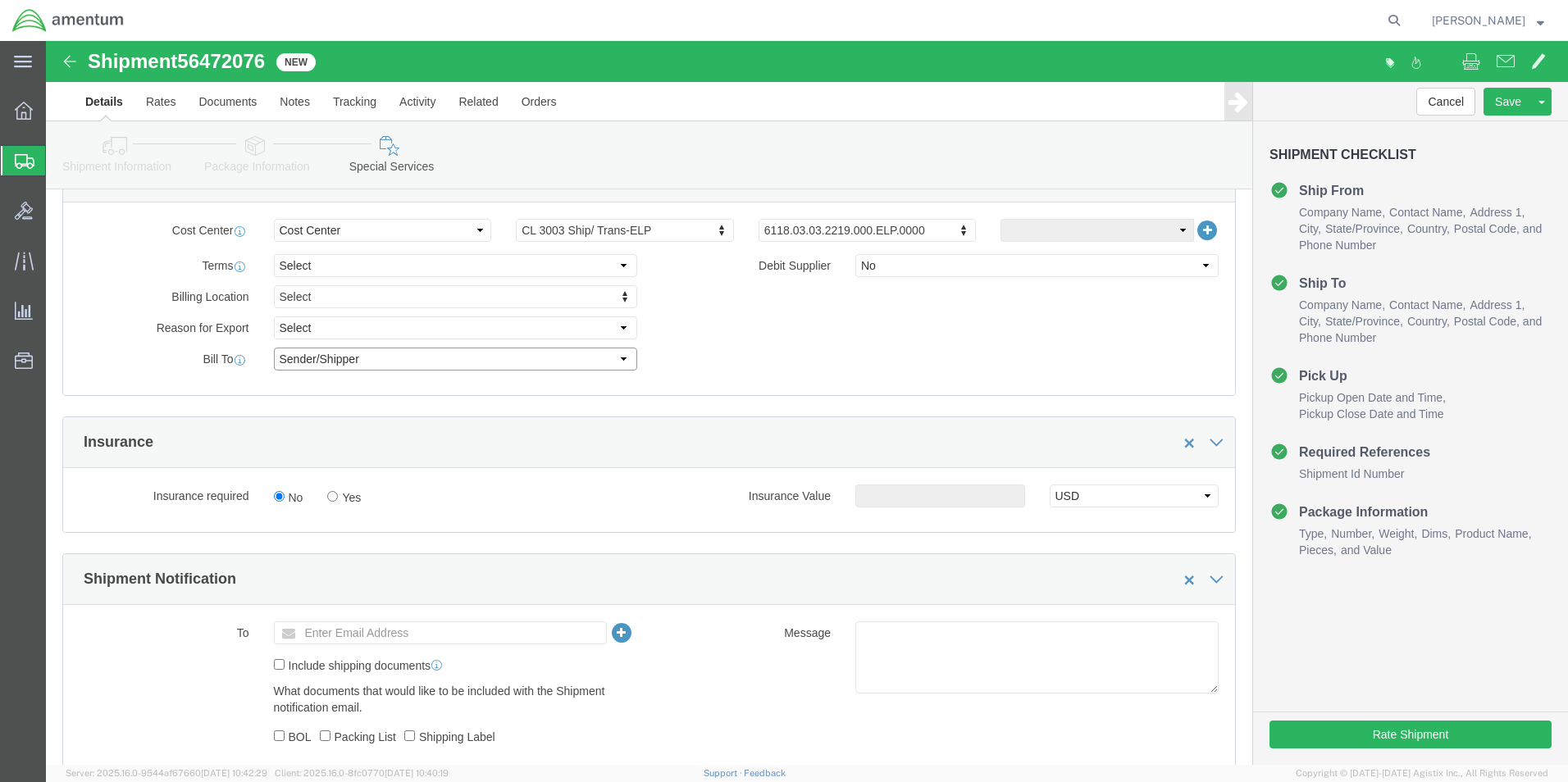
scroll to position [820, 0]
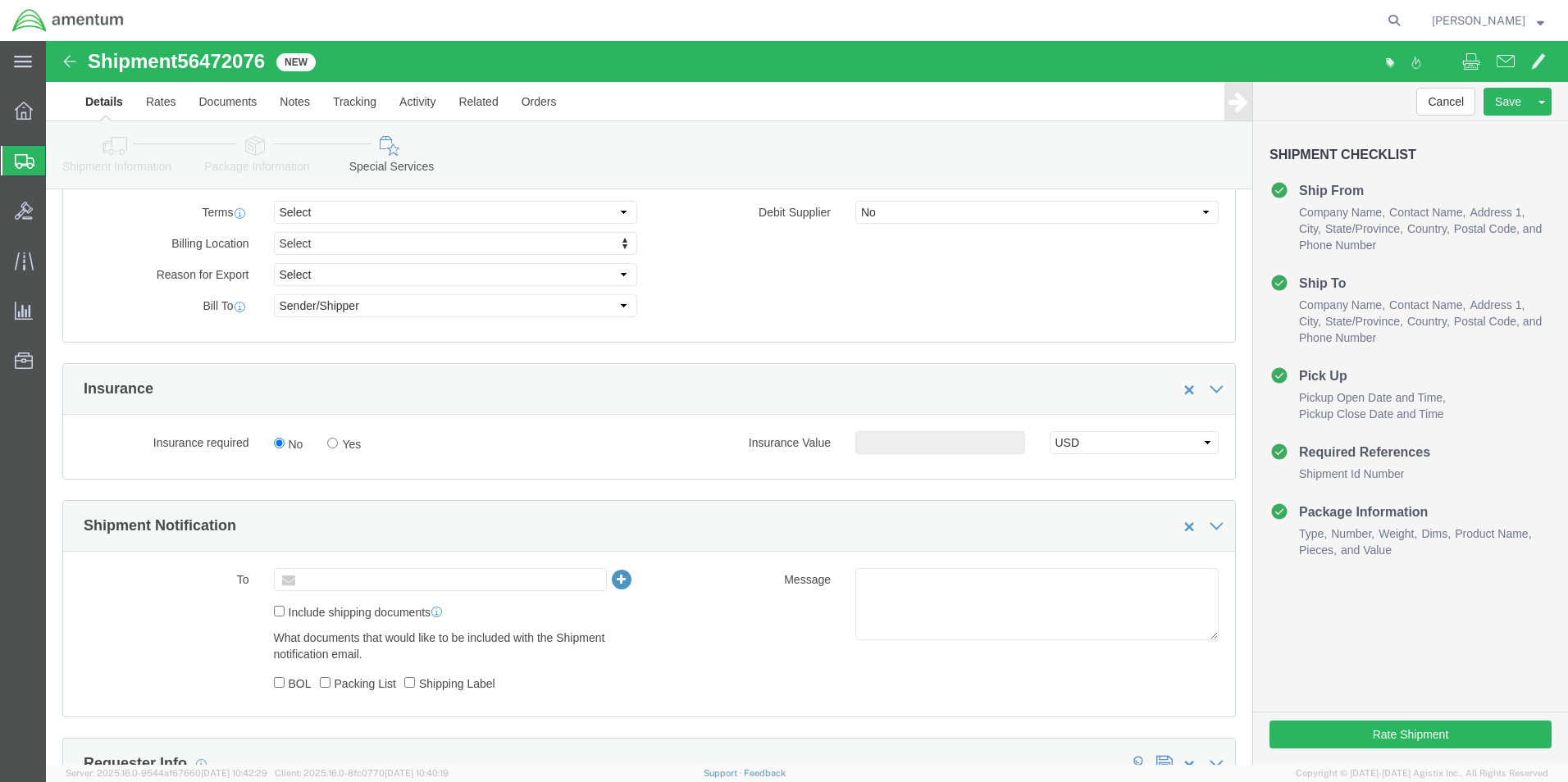
click input "text"
type input "[PERSON_NAME][EMAIL_ADDRESS][PERSON_NAME][DOMAIN_NAME]"
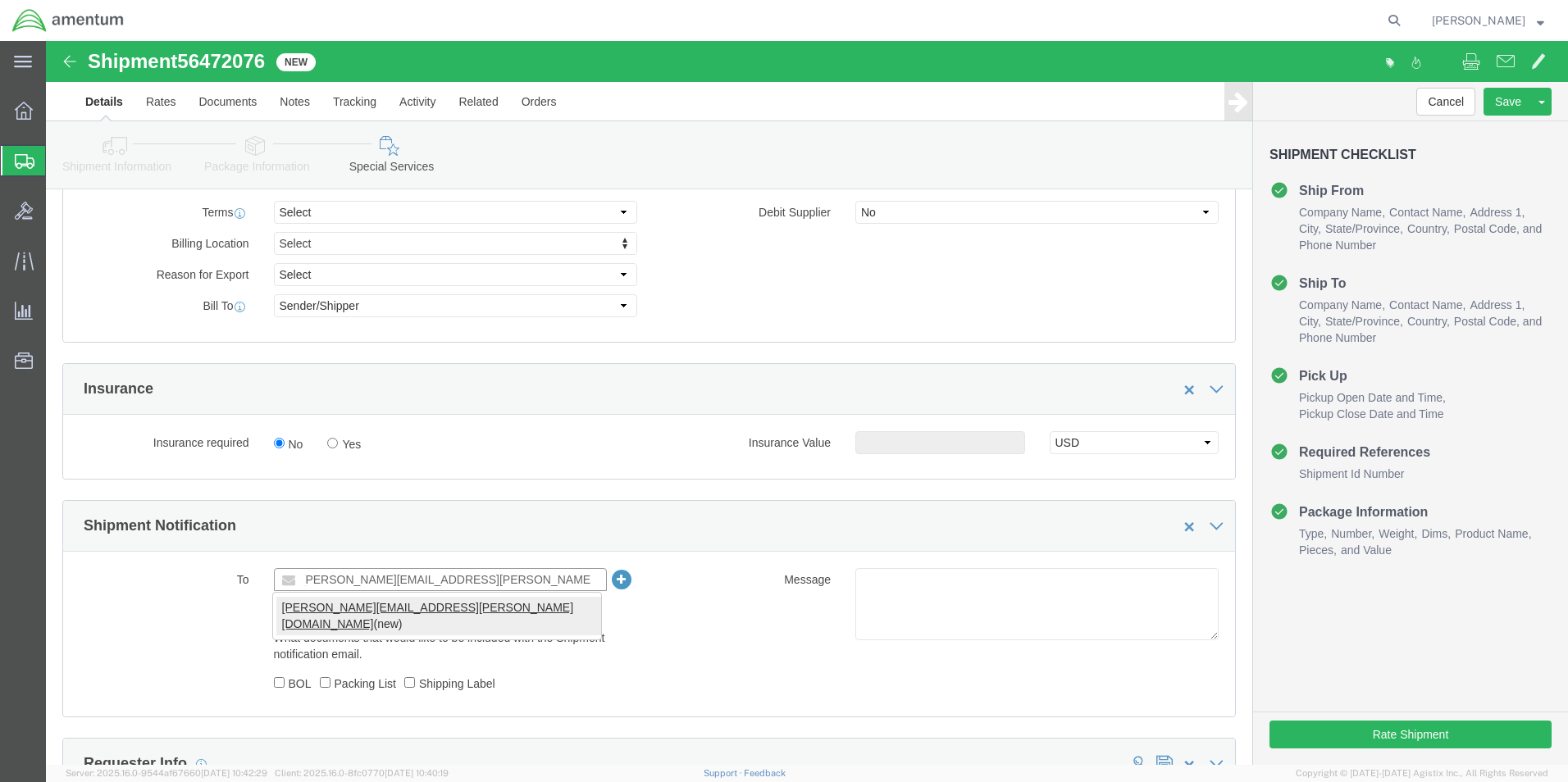
type input "[PERSON_NAME][EMAIL_ADDRESS][PERSON_NAME][DOMAIN_NAME]"
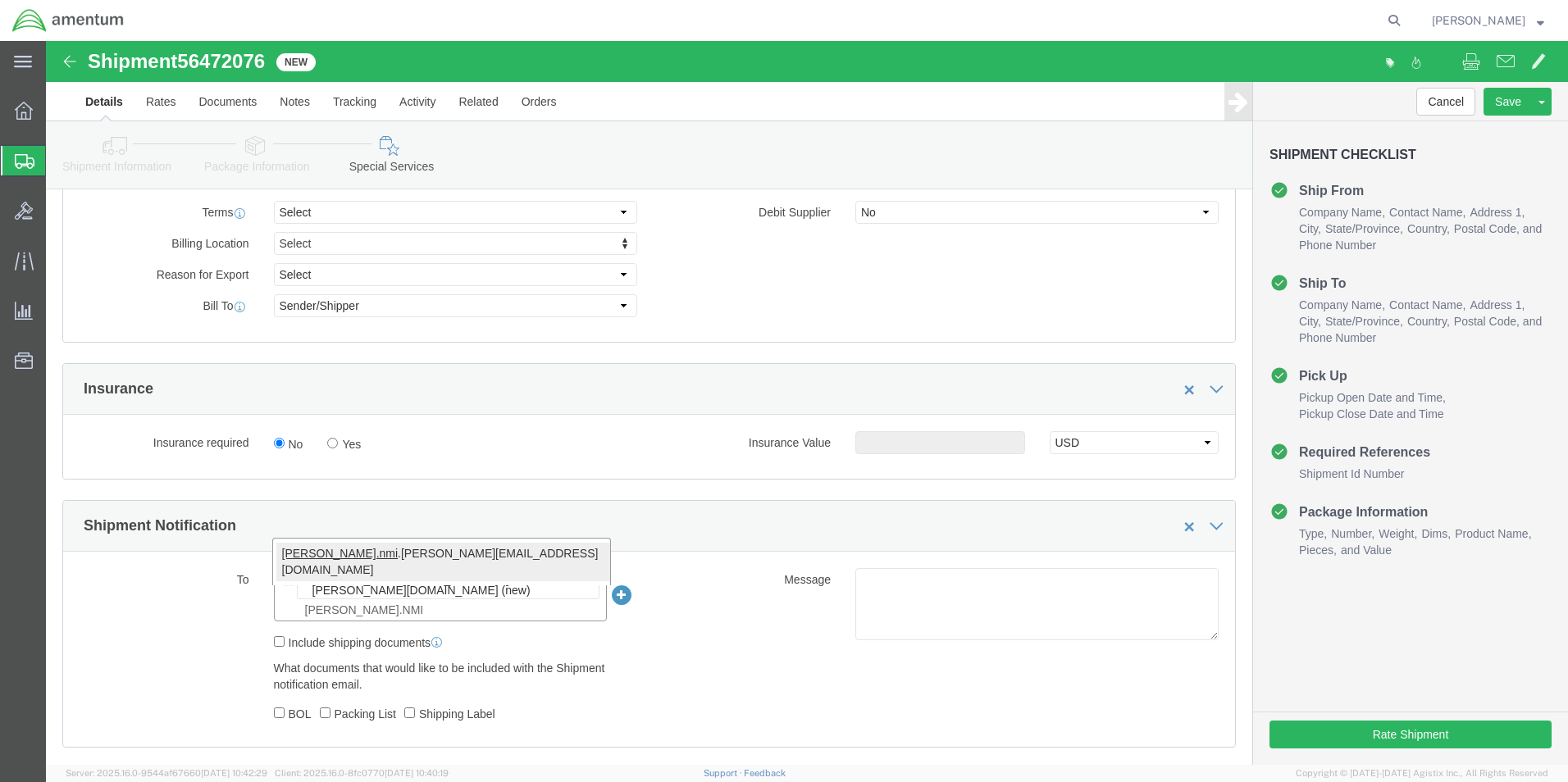
type input "[PERSON_NAME].NMI"
type input "[PERSON_NAME][EMAIL_ADDRESS][PERSON_NAME][DOMAIN_NAME],[PERSON_NAME][DOMAIN_NAM…"
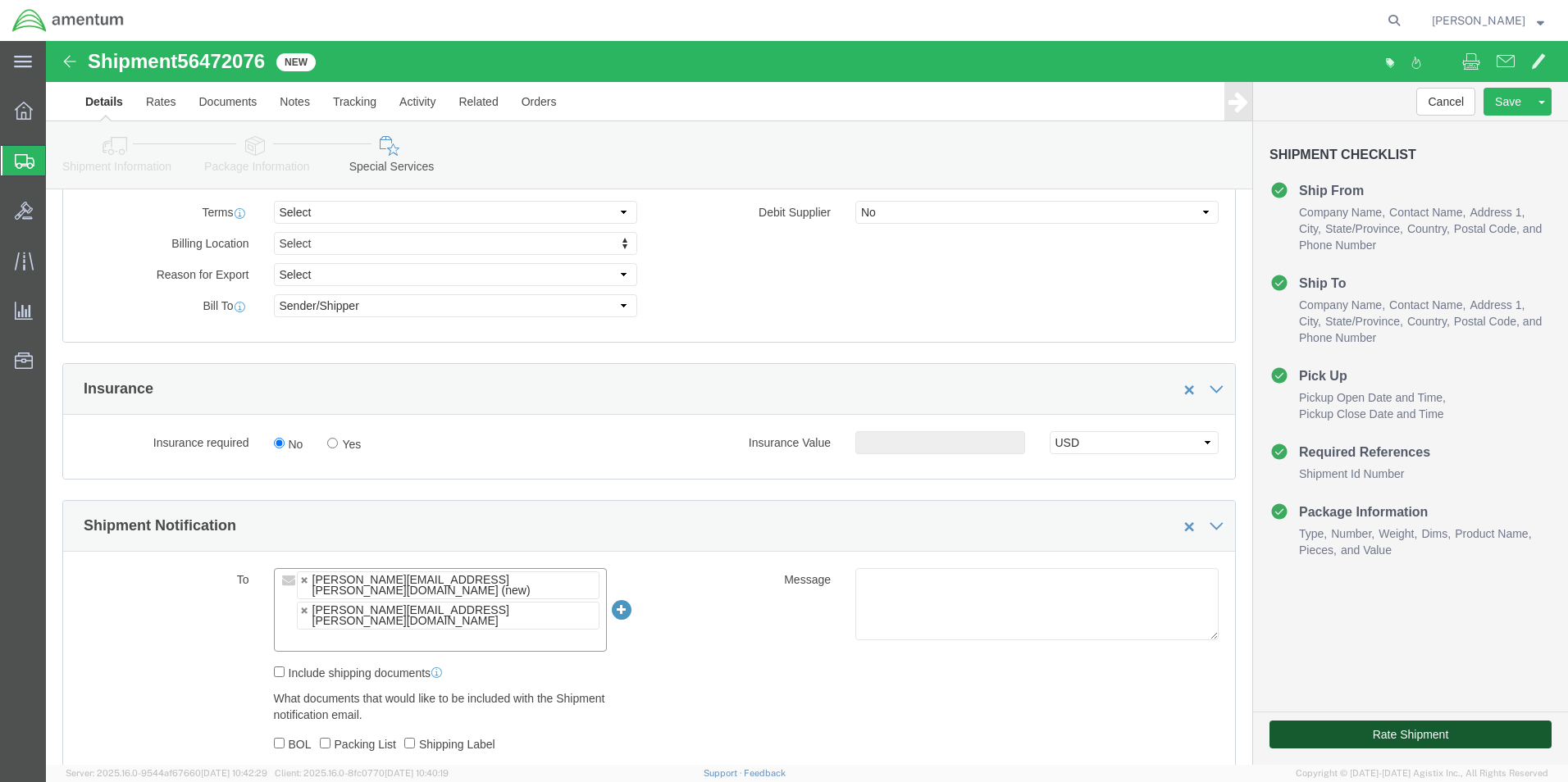
click button "Rate Shipment"
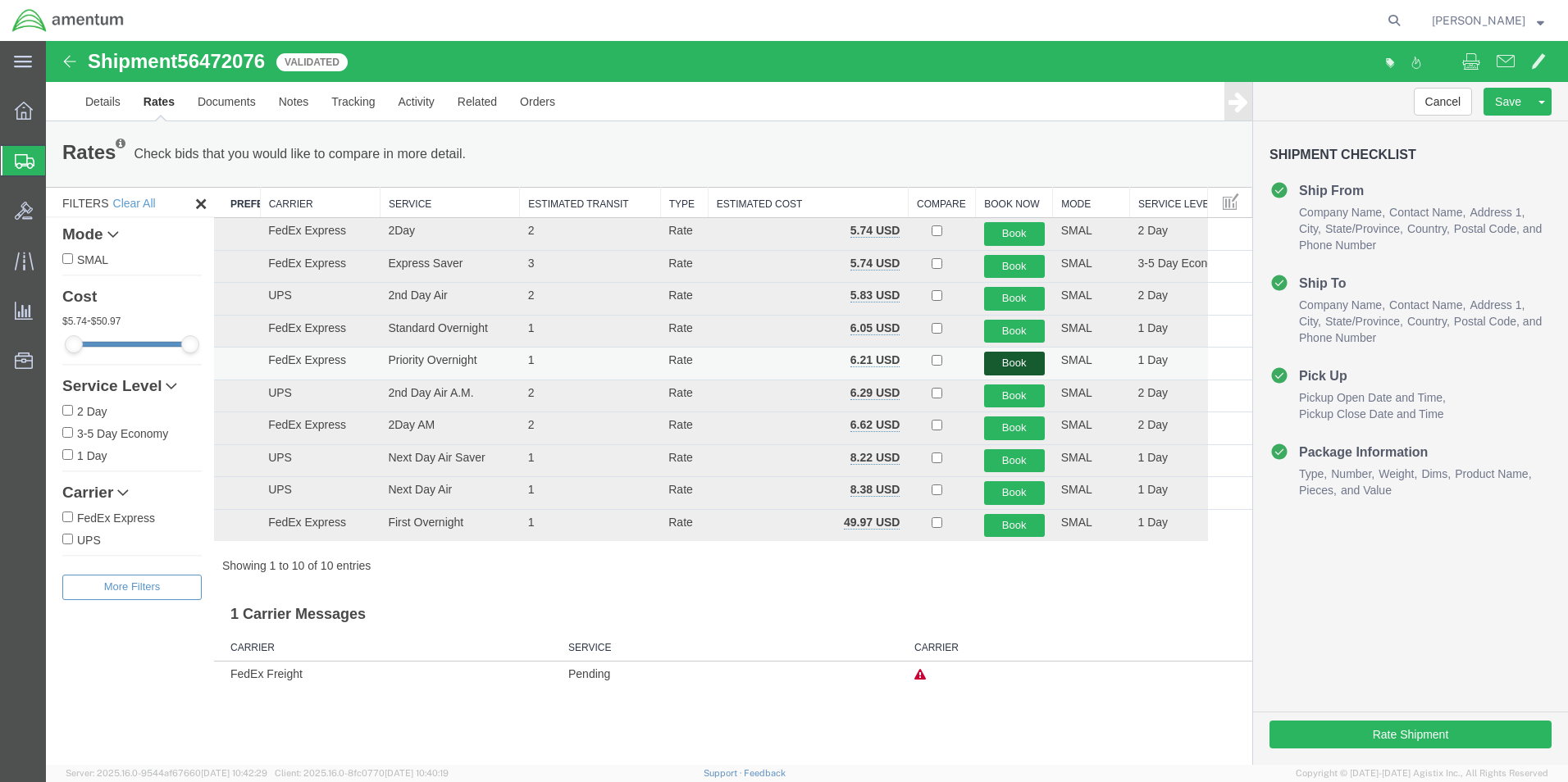
click at [1006, 362] on button "Book" at bounding box center [1014, 364] width 60 height 24
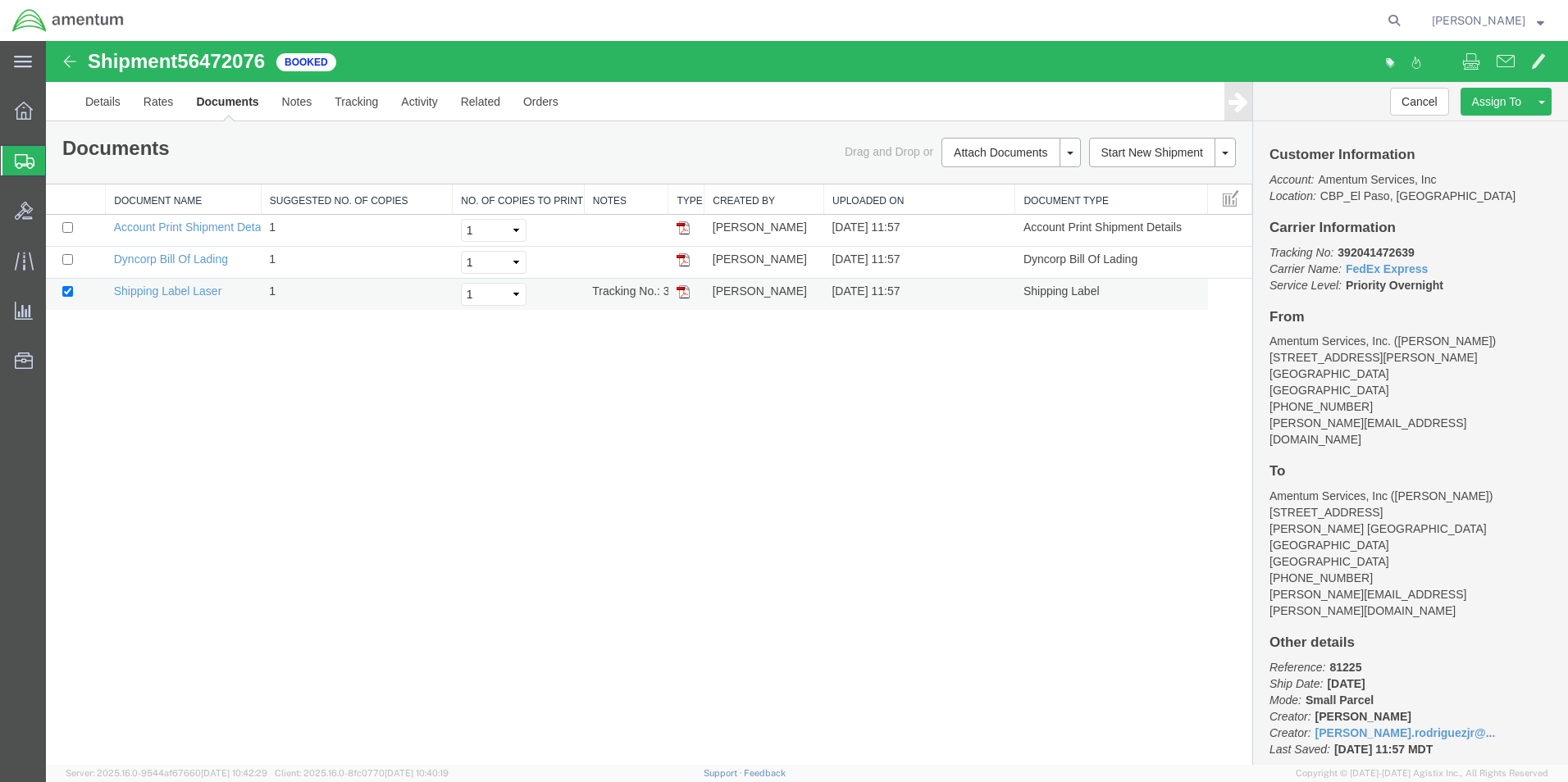
click at [682, 289] on img at bounding box center [682, 291] width 13 height 13
